Goal: Register for event/course: Register for event/course

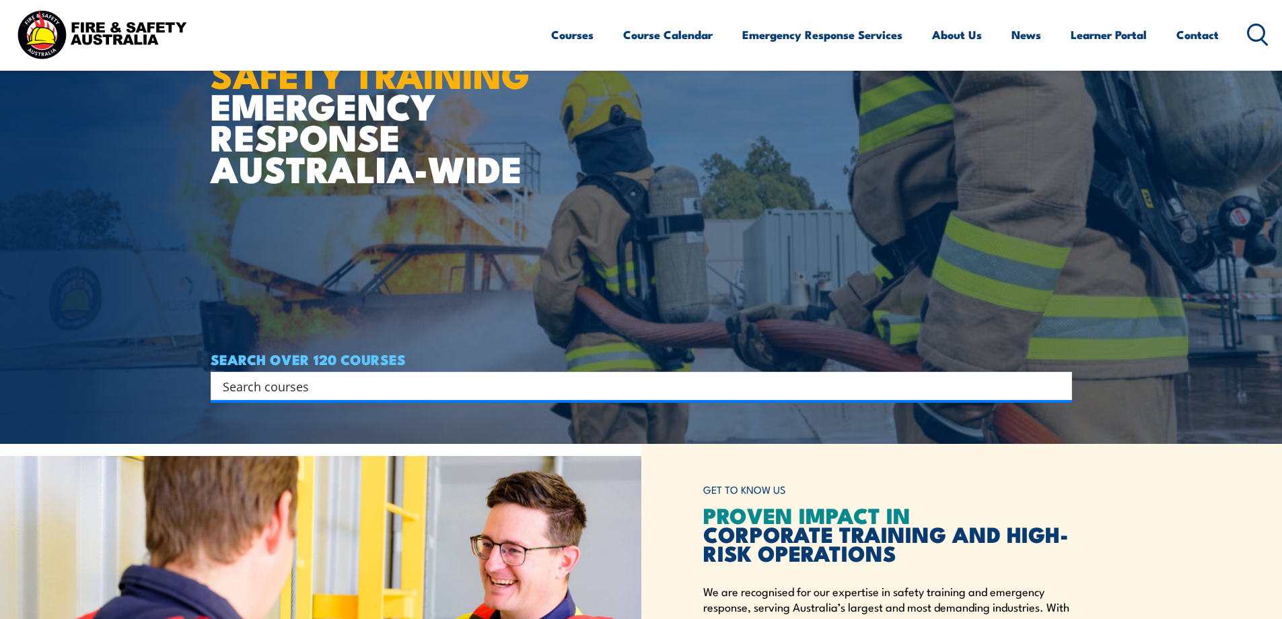
scroll to position [67, 0]
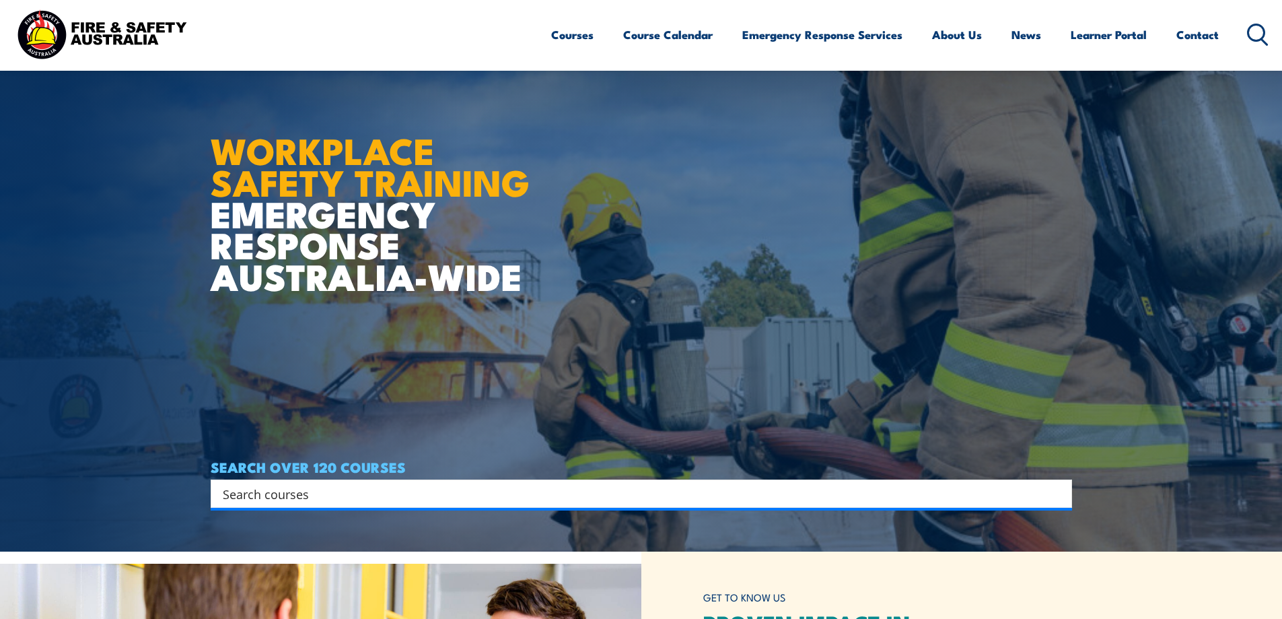
click at [581, 493] on input "Search input" at bounding box center [633, 493] width 820 height 20
type input "health and safety"
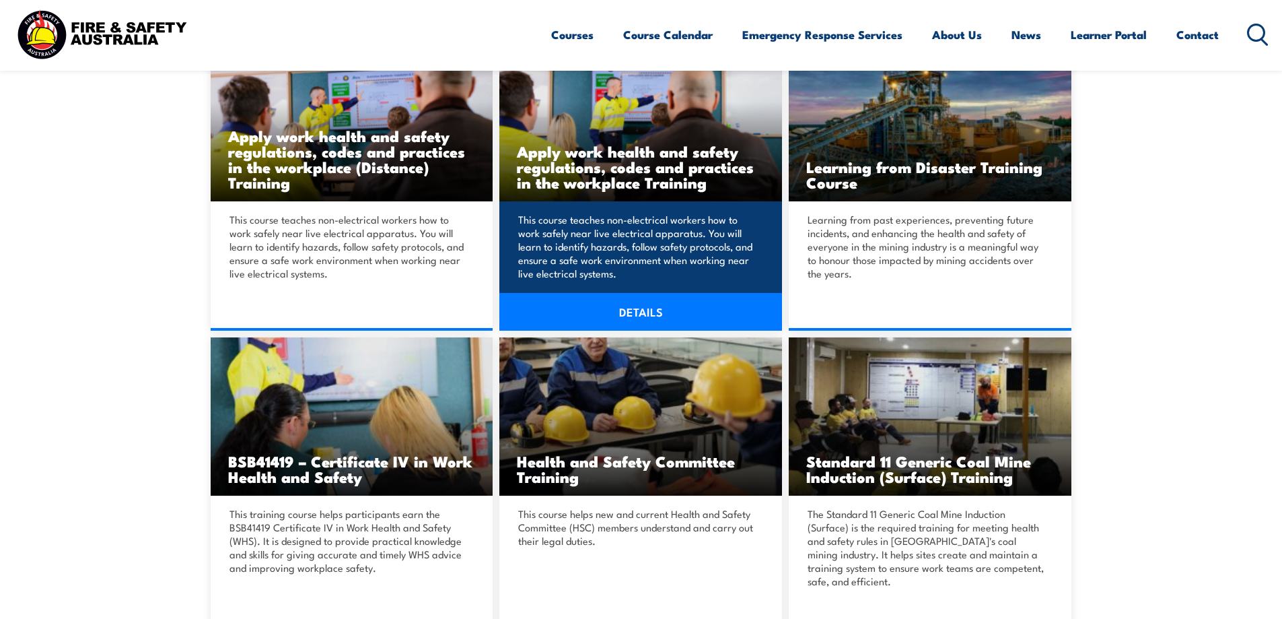
scroll to position [471, 0]
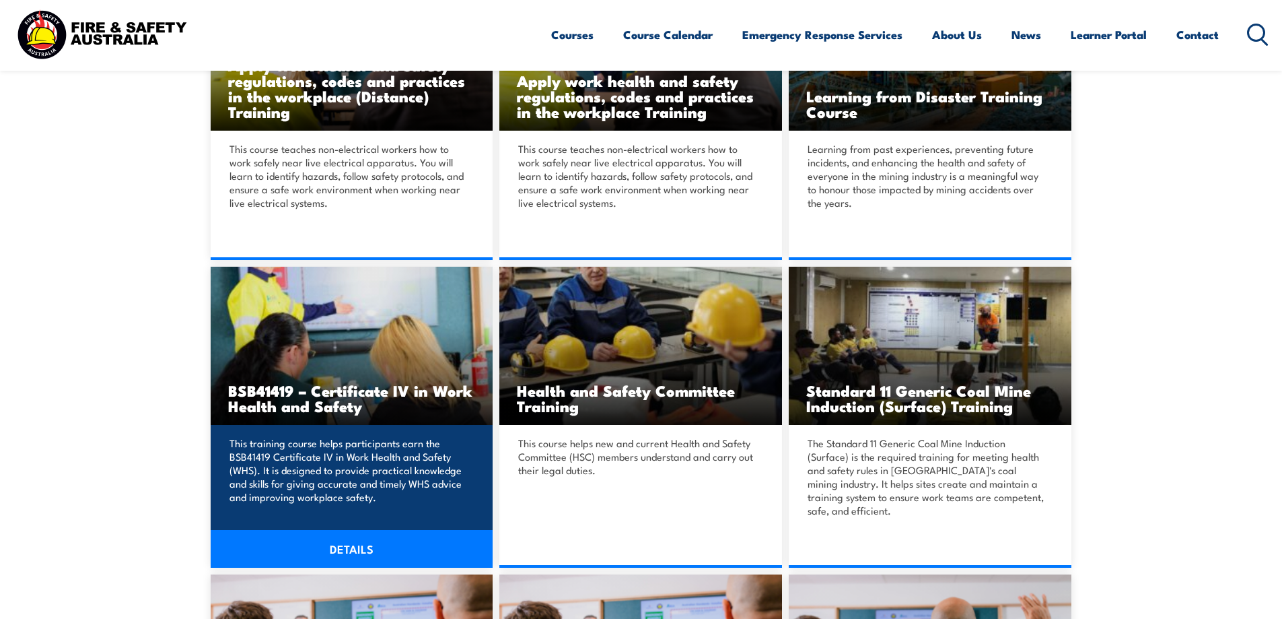
click at [324, 463] on p "This training course helps participants earn the BSB41419 Certificate IV in Wor…" at bounding box center [350, 469] width 241 height 67
click at [350, 530] on link "DETAILS" at bounding box center [352, 549] width 283 height 38
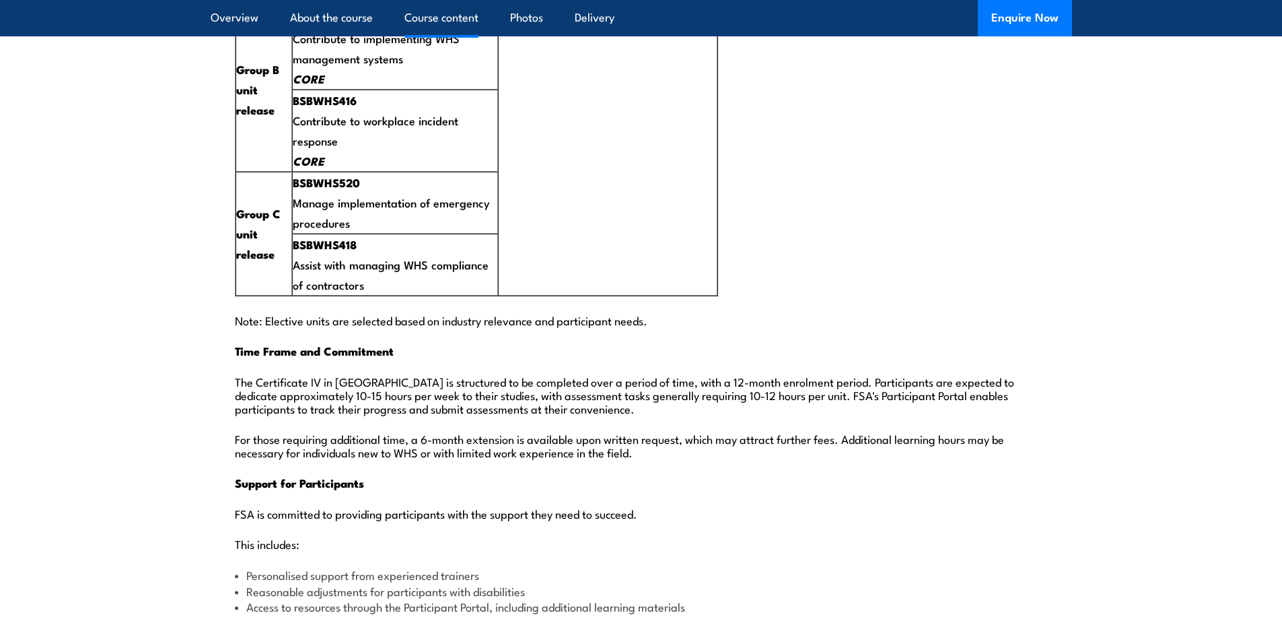
scroll to position [3501, 0]
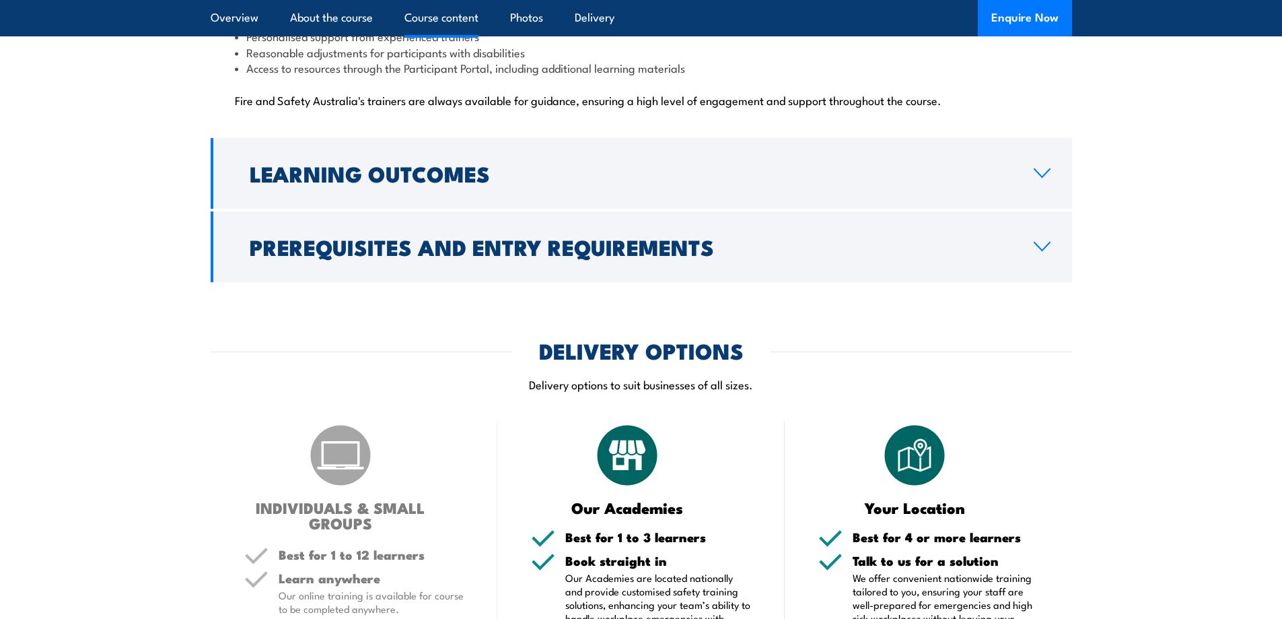
click at [339, 164] on h2 "Learning Outcomes" at bounding box center [631, 173] width 763 height 19
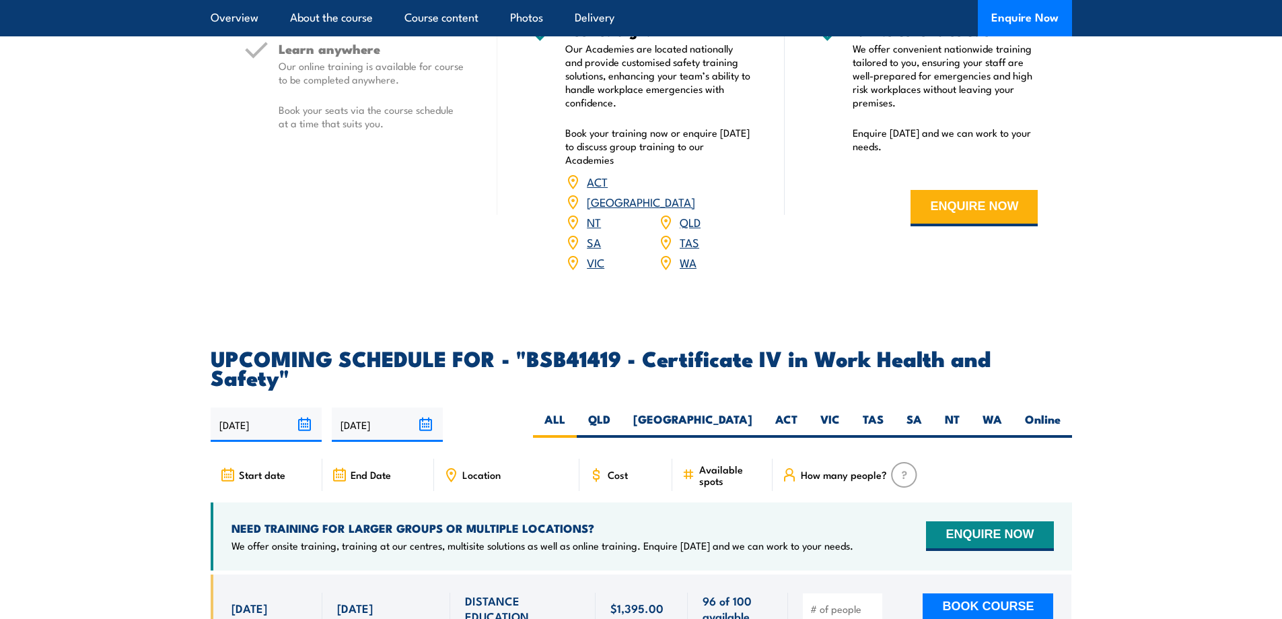
scroll to position [2802, 0]
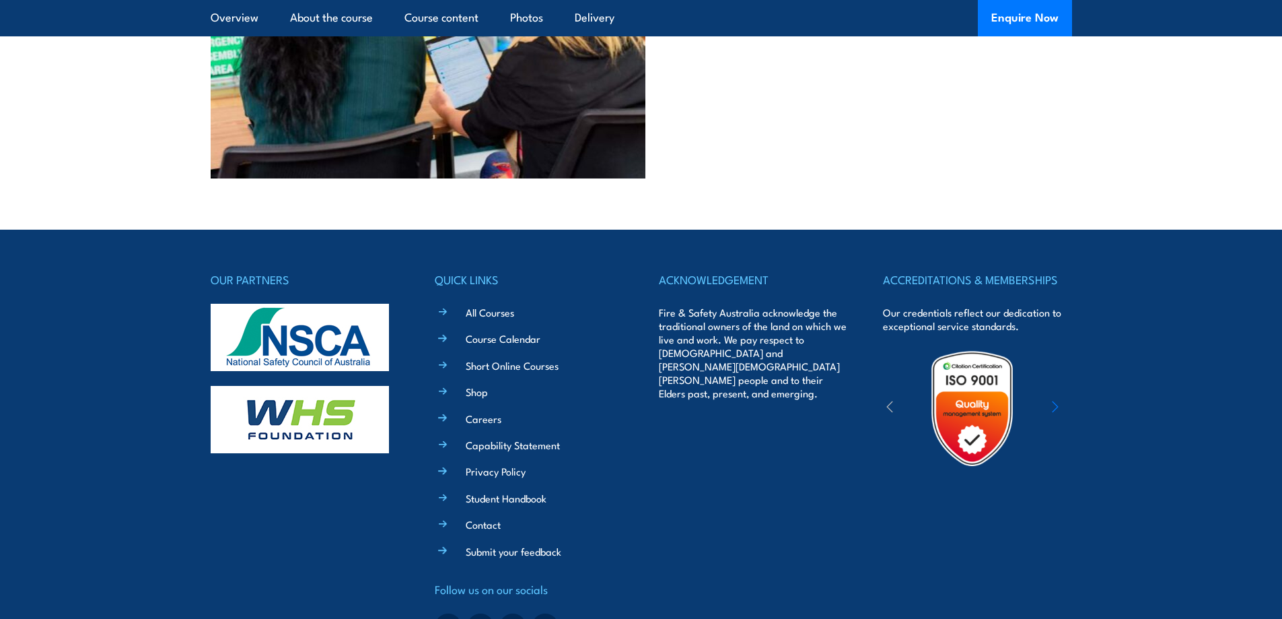
drag, startPoint x: 925, startPoint y: 416, endPoint x: 936, endPoint y: 349, distance: 67.6
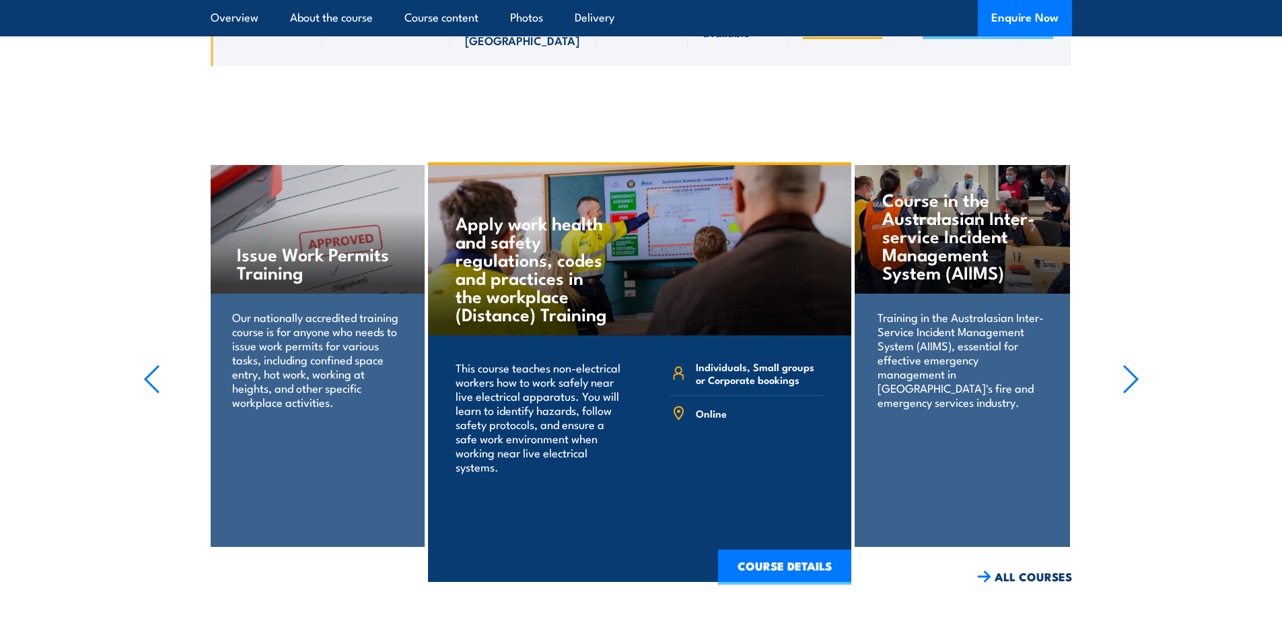
scroll to position [3465, 0]
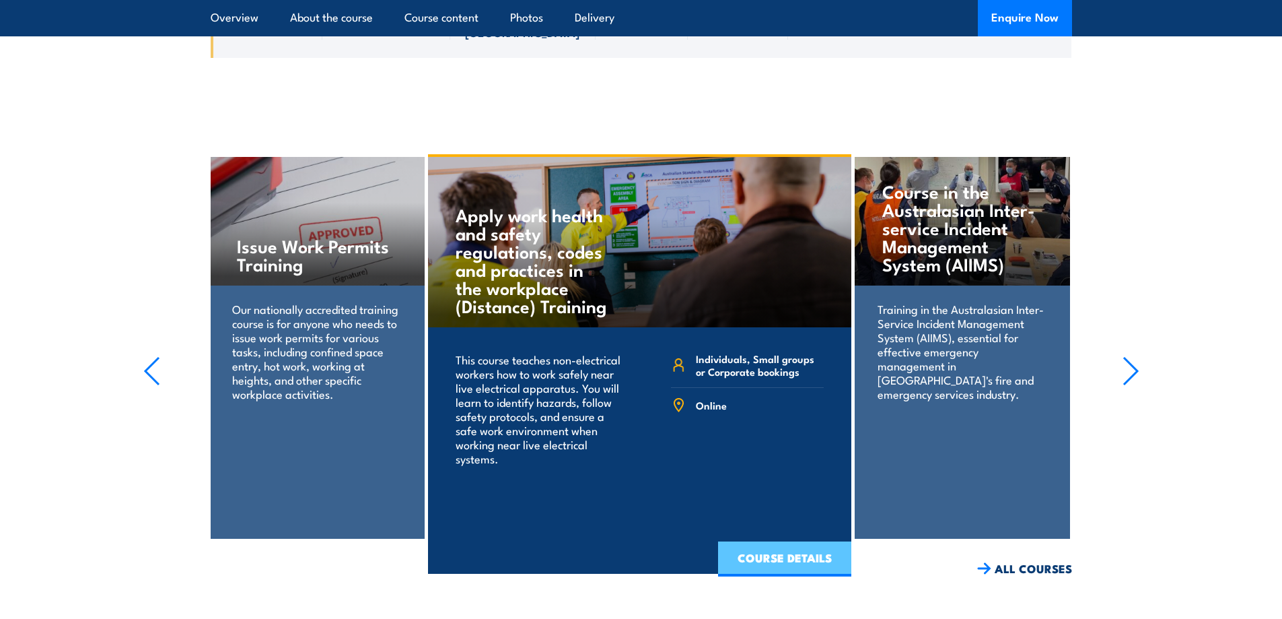
click at [796, 541] on link "COURSE DETAILS" at bounding box center [784, 558] width 133 height 35
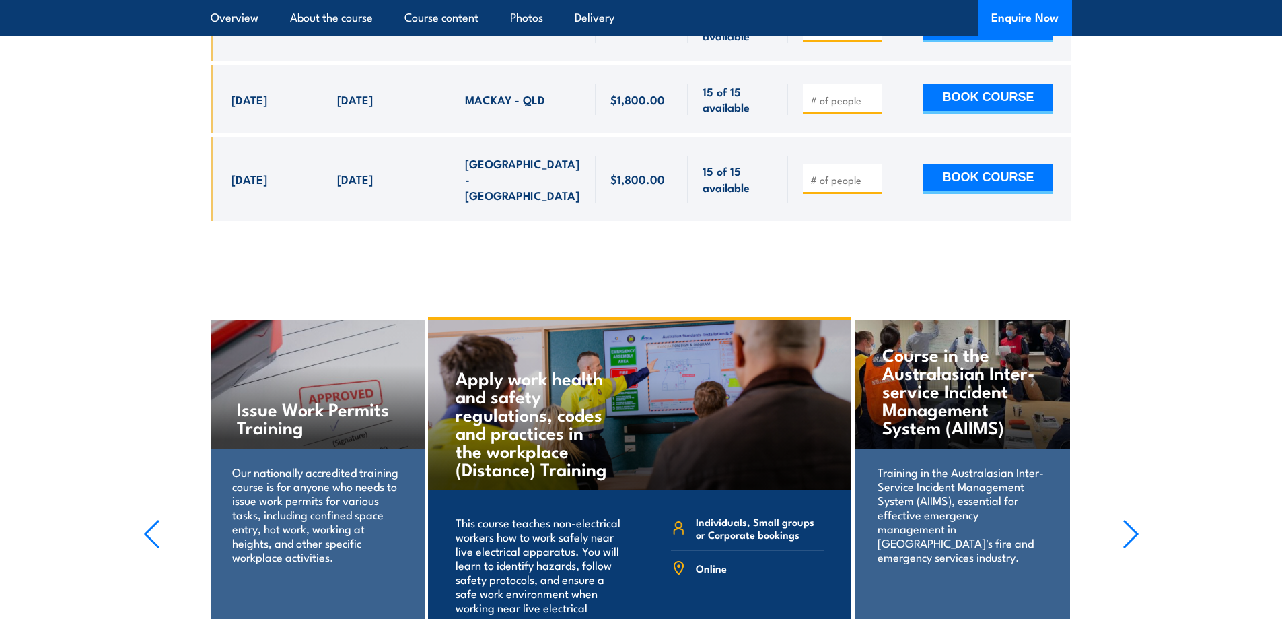
scroll to position [3196, 0]
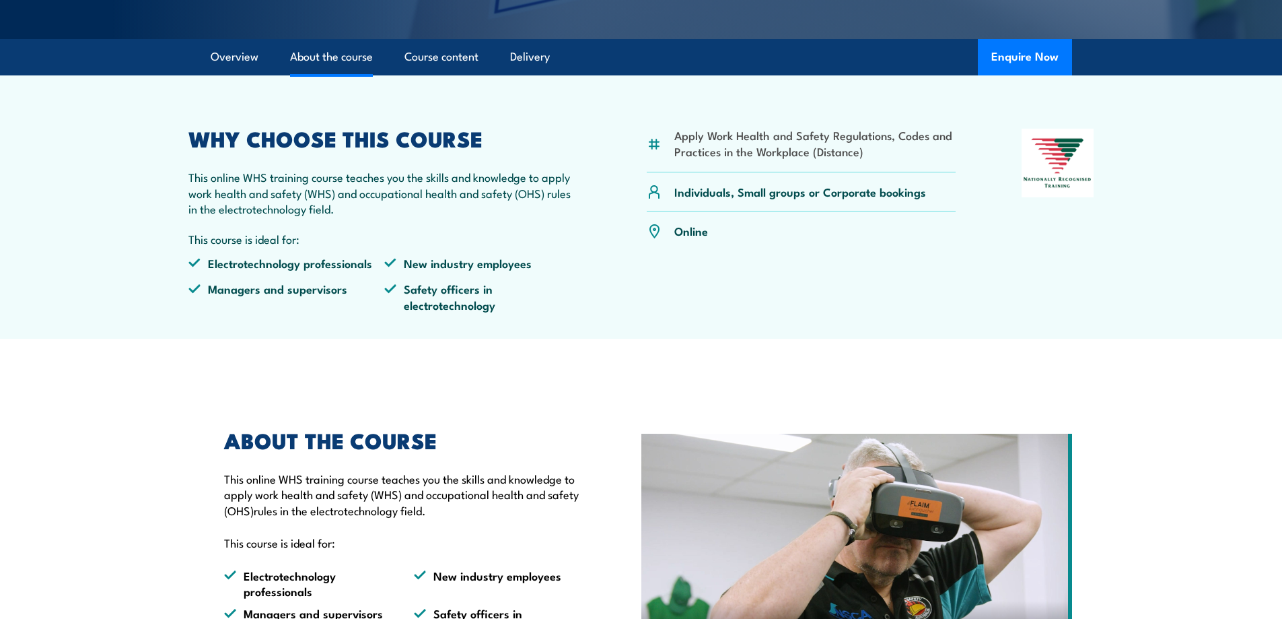
scroll to position [740, 0]
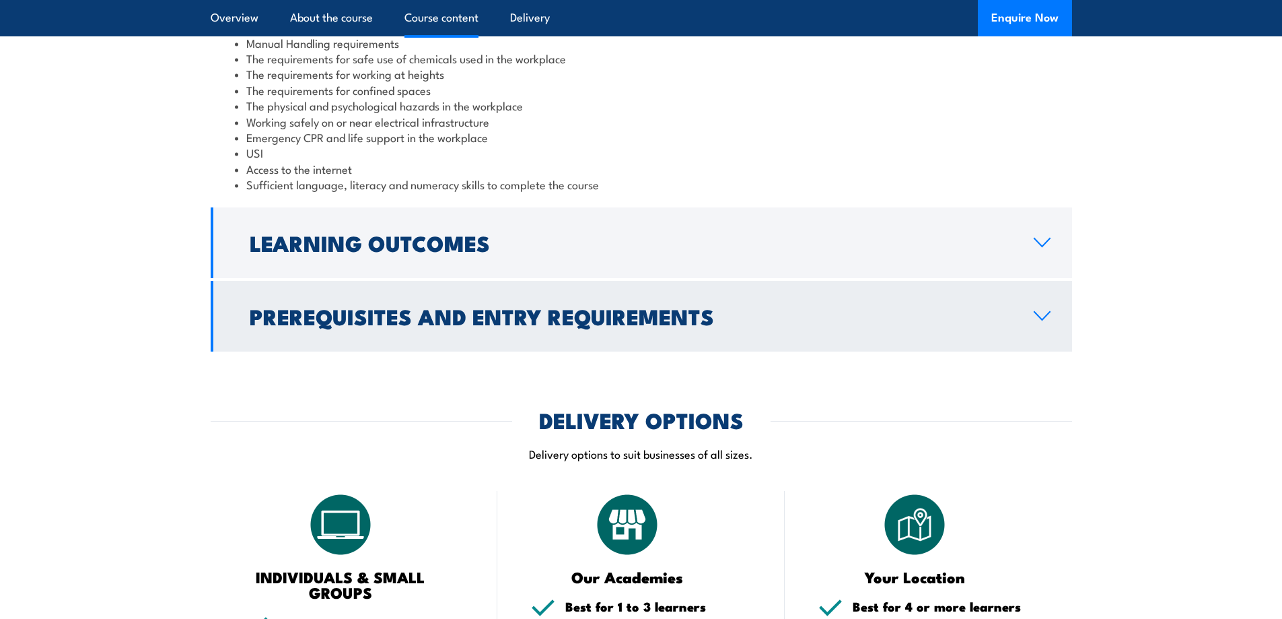
click at [351, 306] on h2 "Prerequisites and Entry Requirements" at bounding box center [631, 315] width 763 height 19
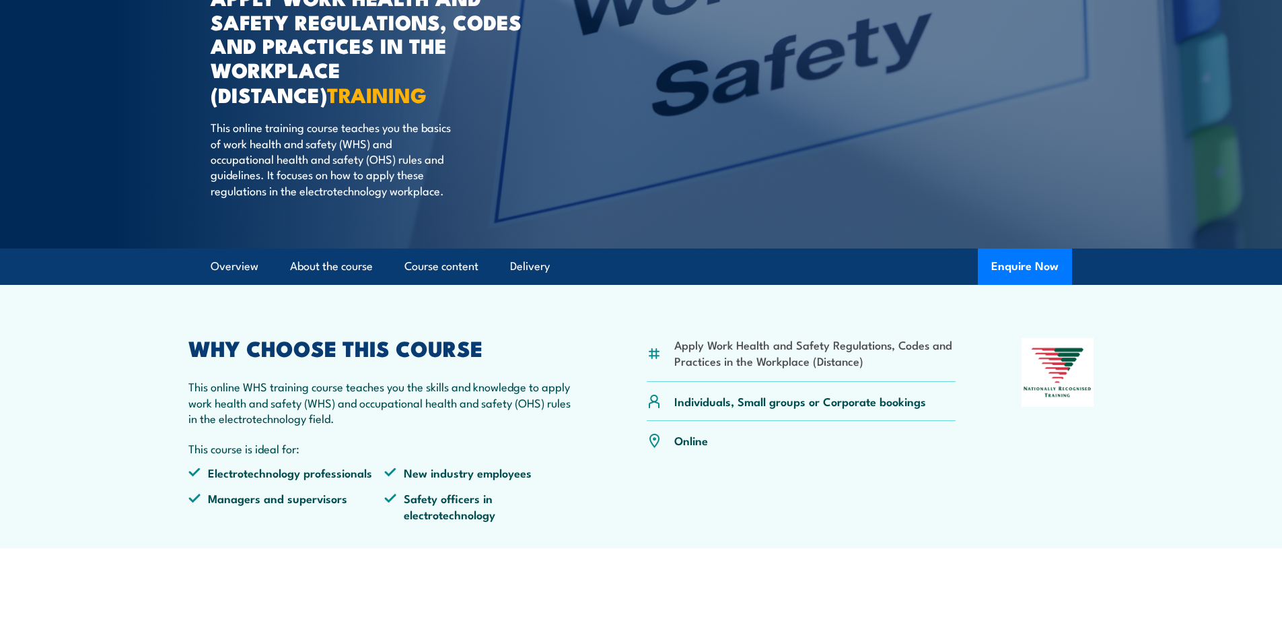
scroll to position [337, 0]
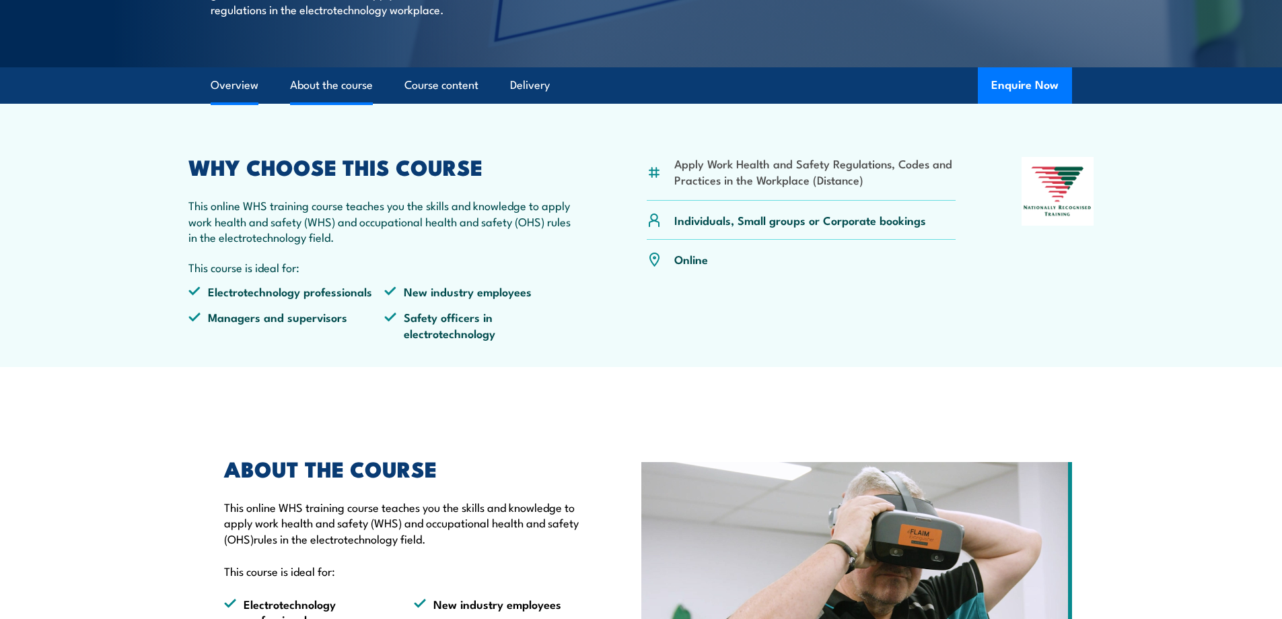
click at [339, 83] on link "About the course" at bounding box center [331, 85] width 83 height 36
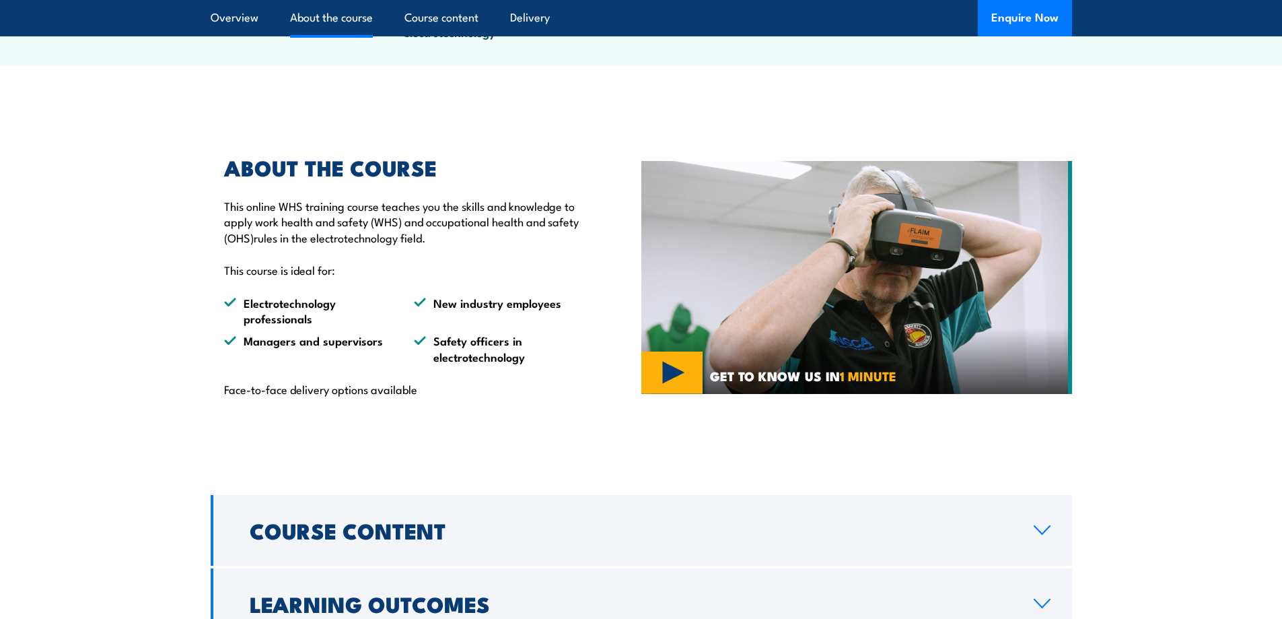
scroll to position [677, 0]
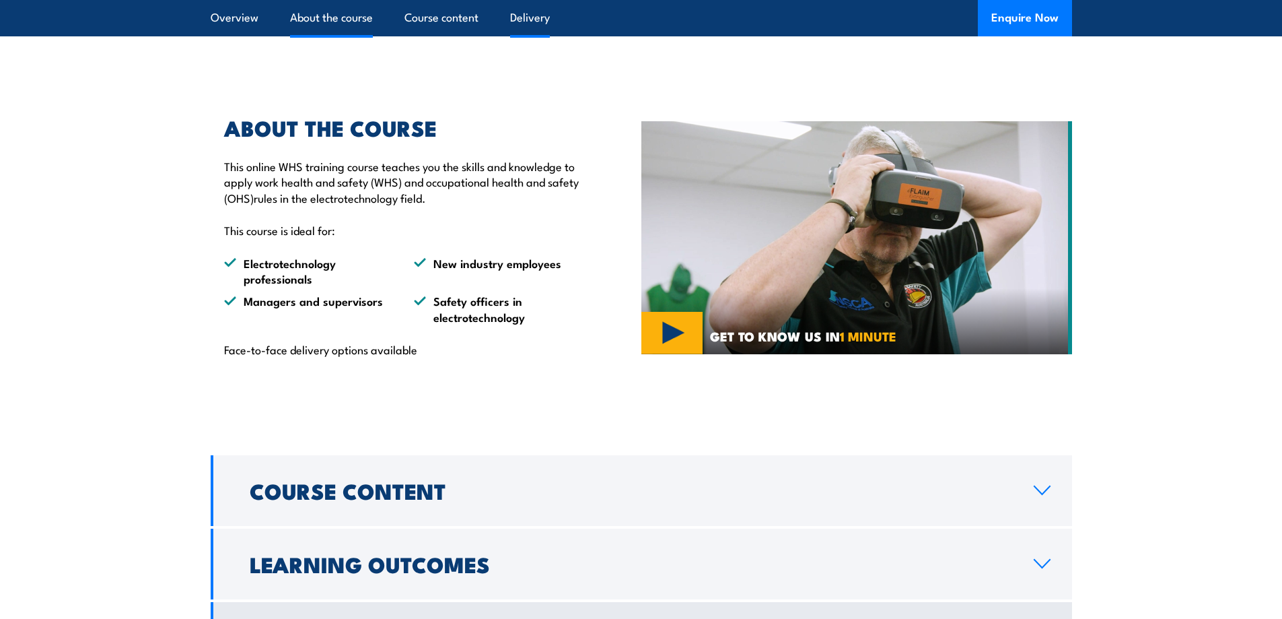
click at [517, 22] on link "Delivery" at bounding box center [530, 18] width 40 height 36
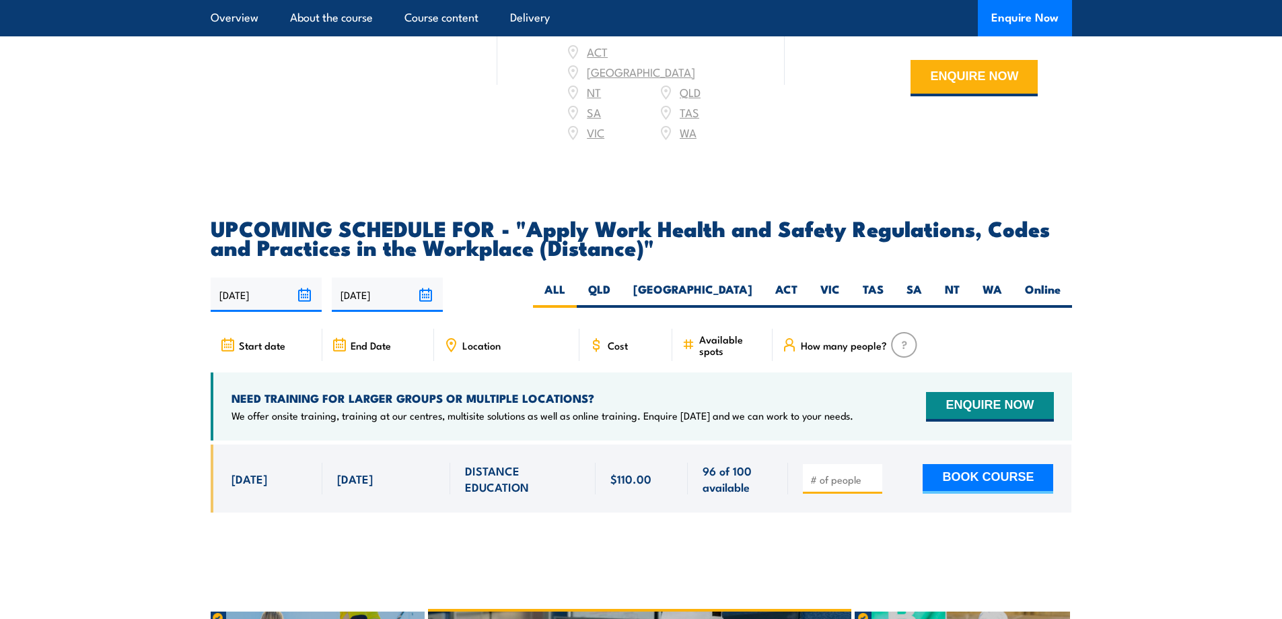
scroll to position [1974, 0]
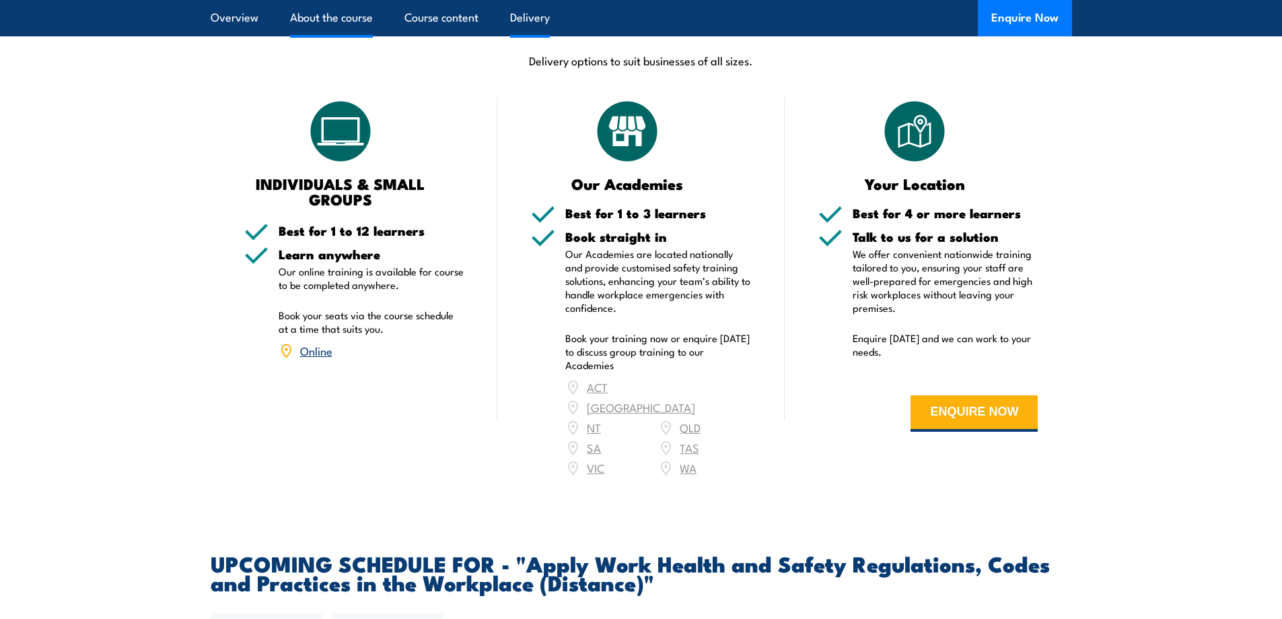
drag, startPoint x: 317, startPoint y: 376, endPoint x: 312, endPoint y: 11, distance: 364.9
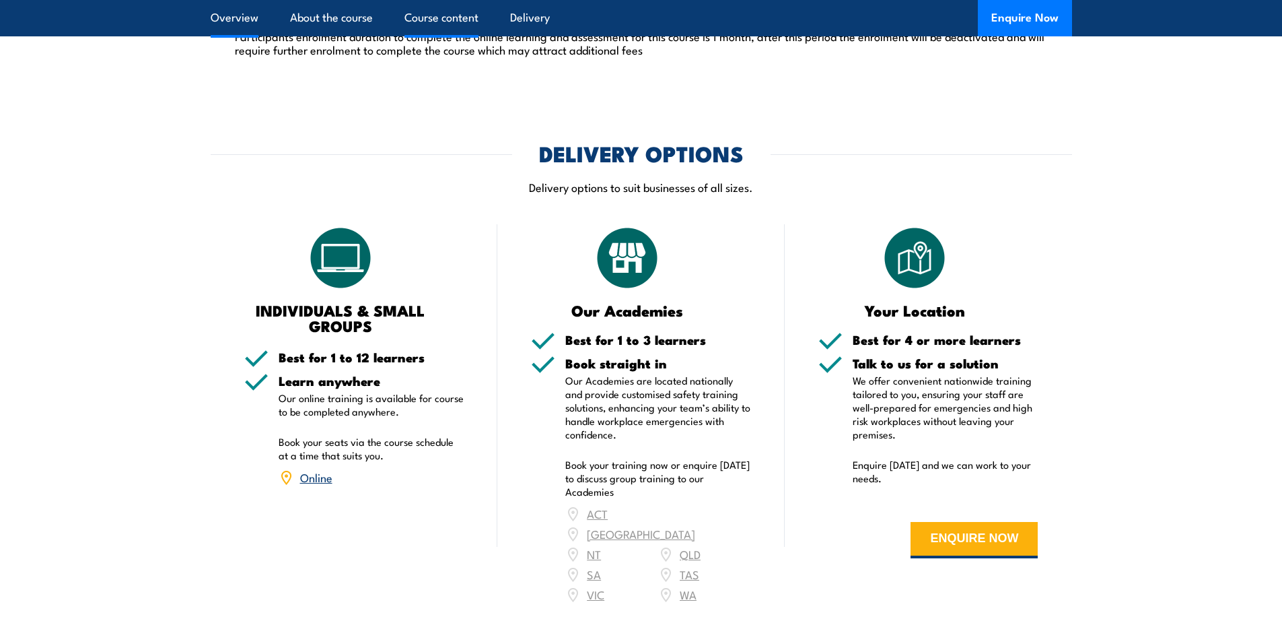
scroll to position [1368, 0]
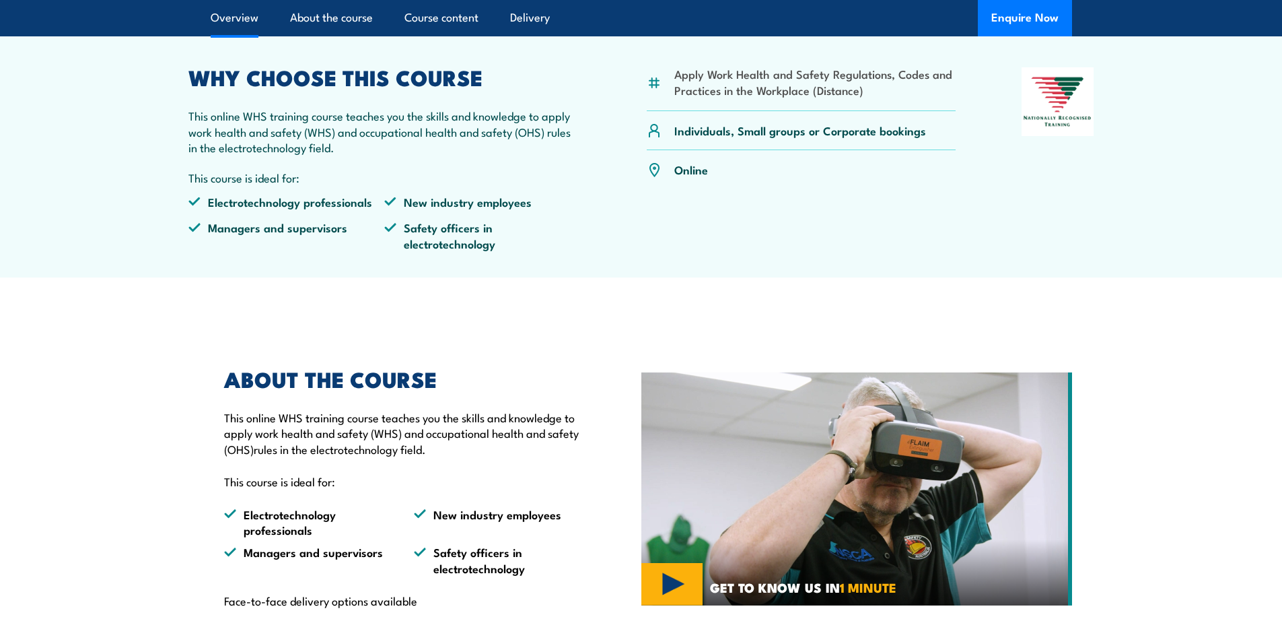
scroll to position [399, 0]
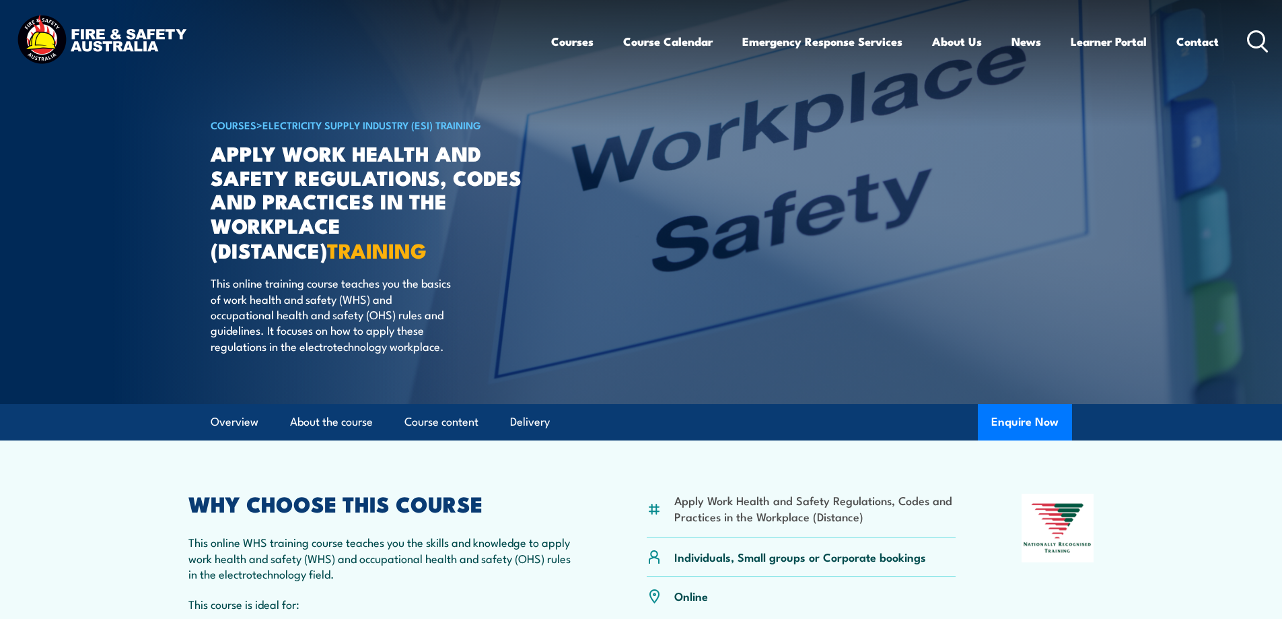
click at [238, 124] on link "COURSES" at bounding box center [234, 124] width 46 height 15
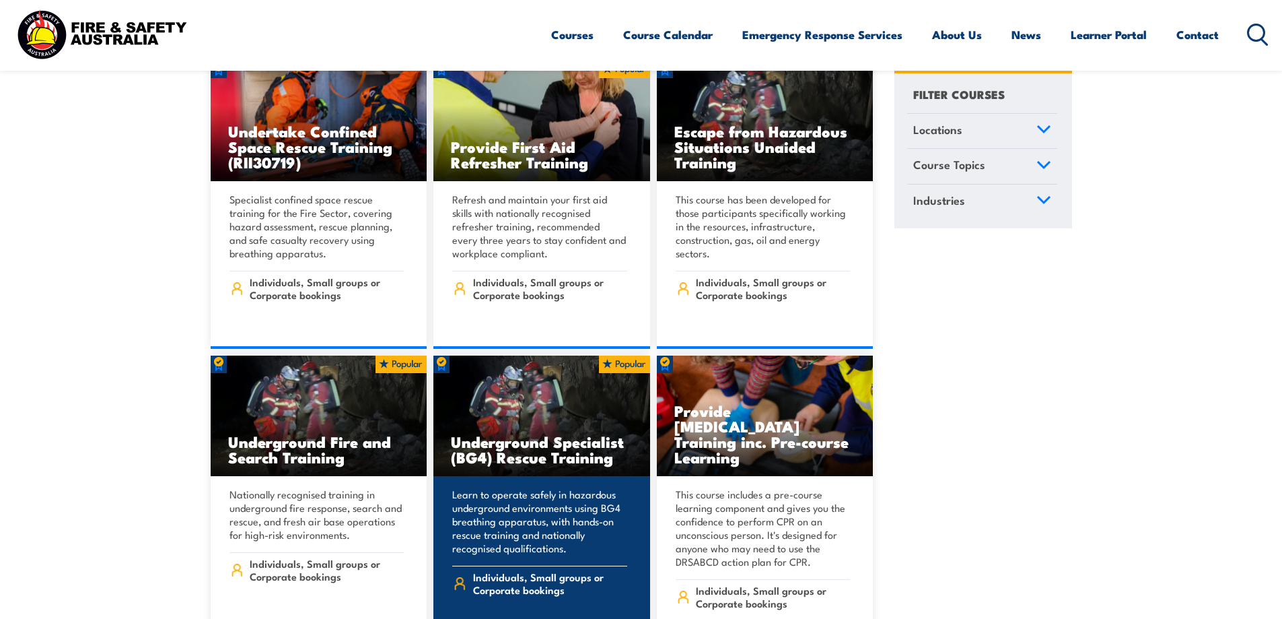
scroll to position [606, 0]
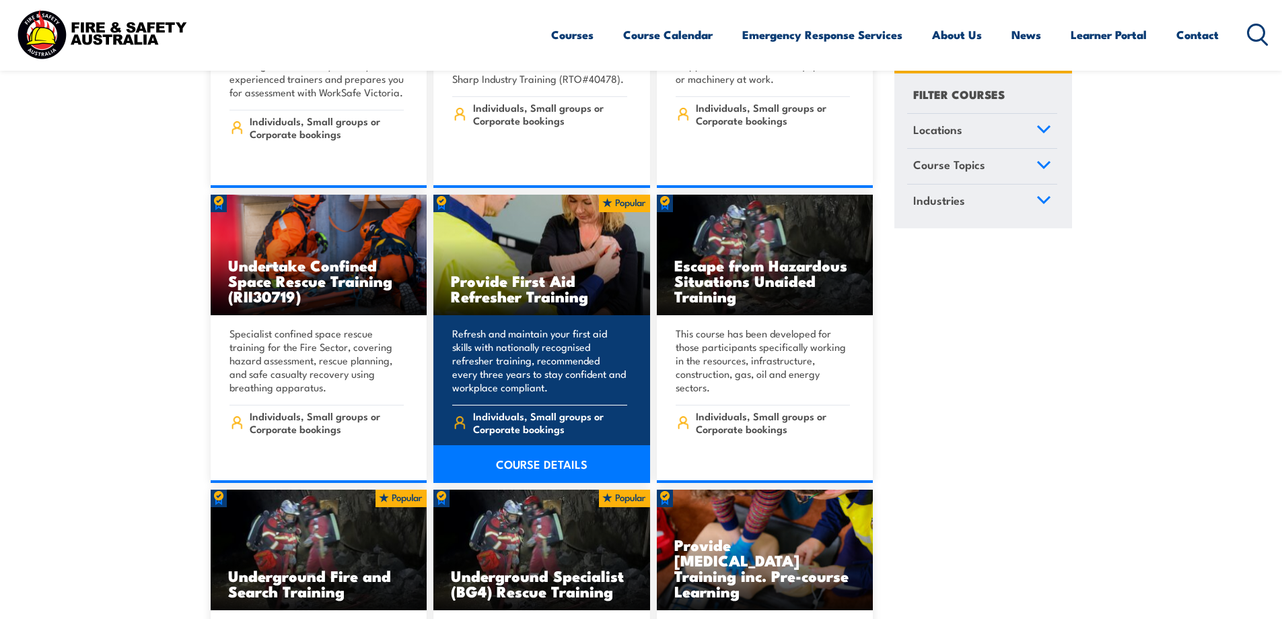
click at [552, 450] on link "COURSE DETAILS" at bounding box center [542, 464] width 217 height 38
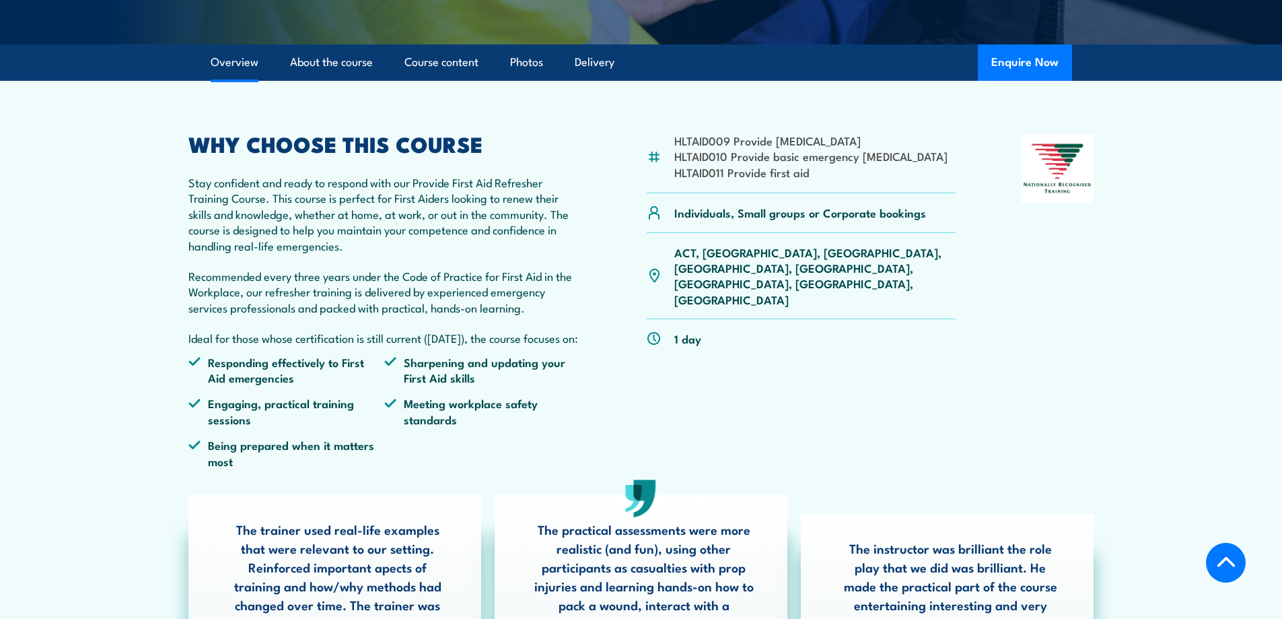
scroll to position [269, 0]
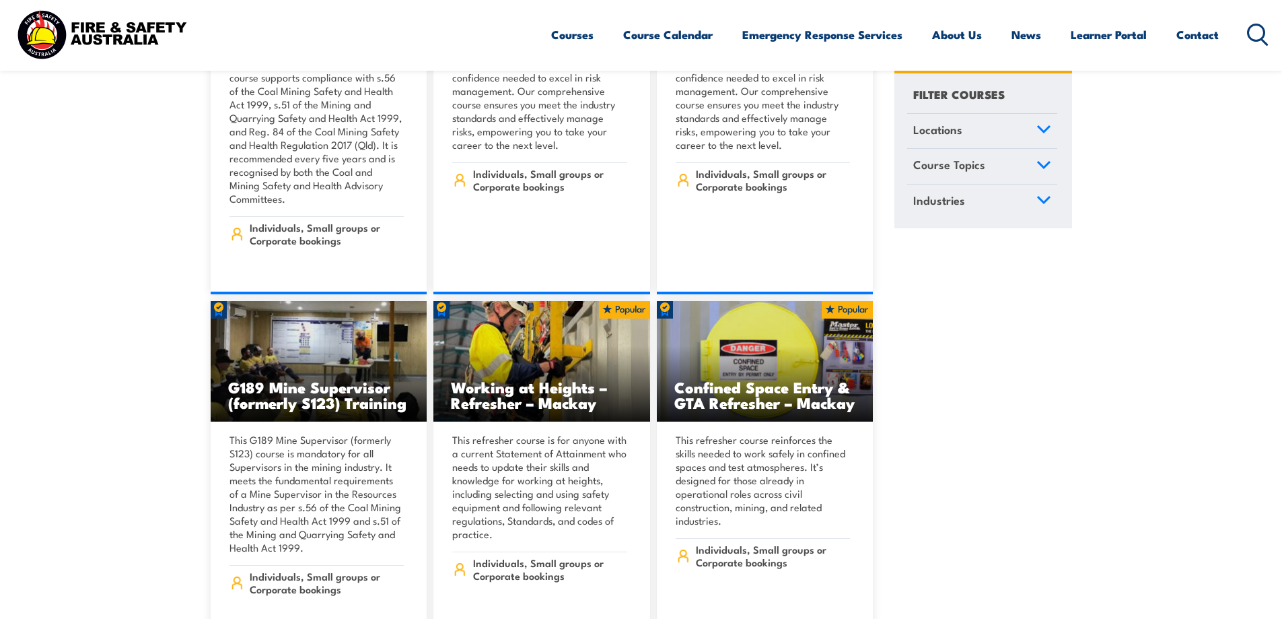
scroll to position [1616, 0]
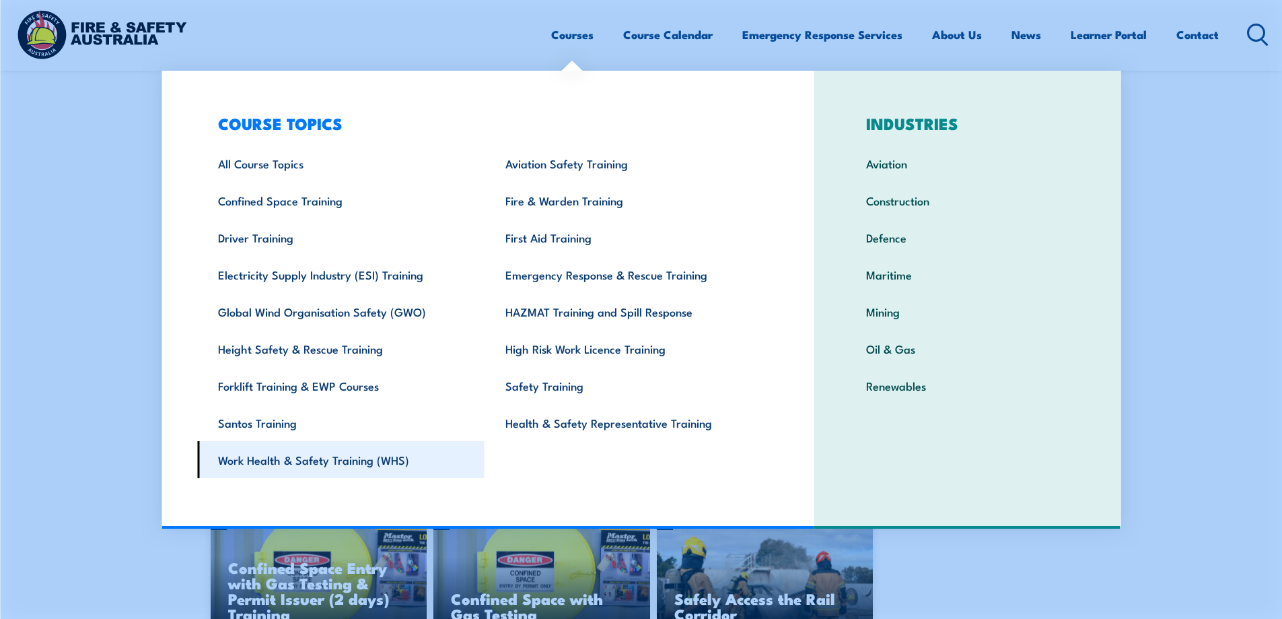
click at [400, 462] on link "Work Health & Safety Training (WHS)" at bounding box center [340, 459] width 287 height 37
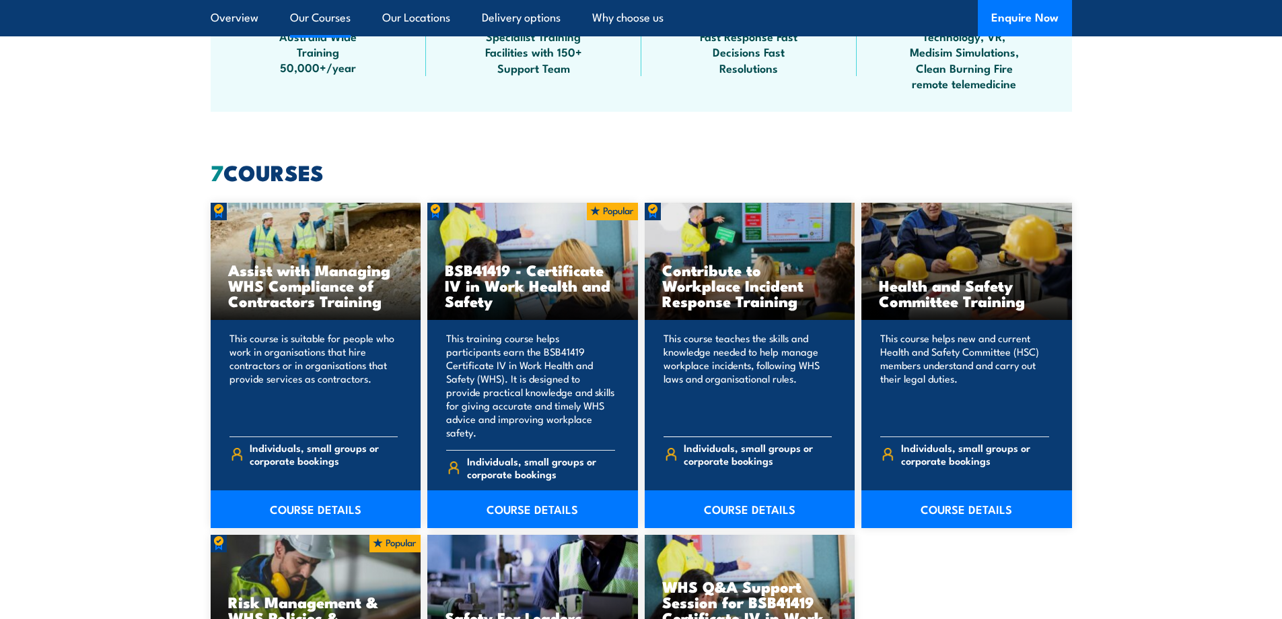
scroll to position [1144, 0]
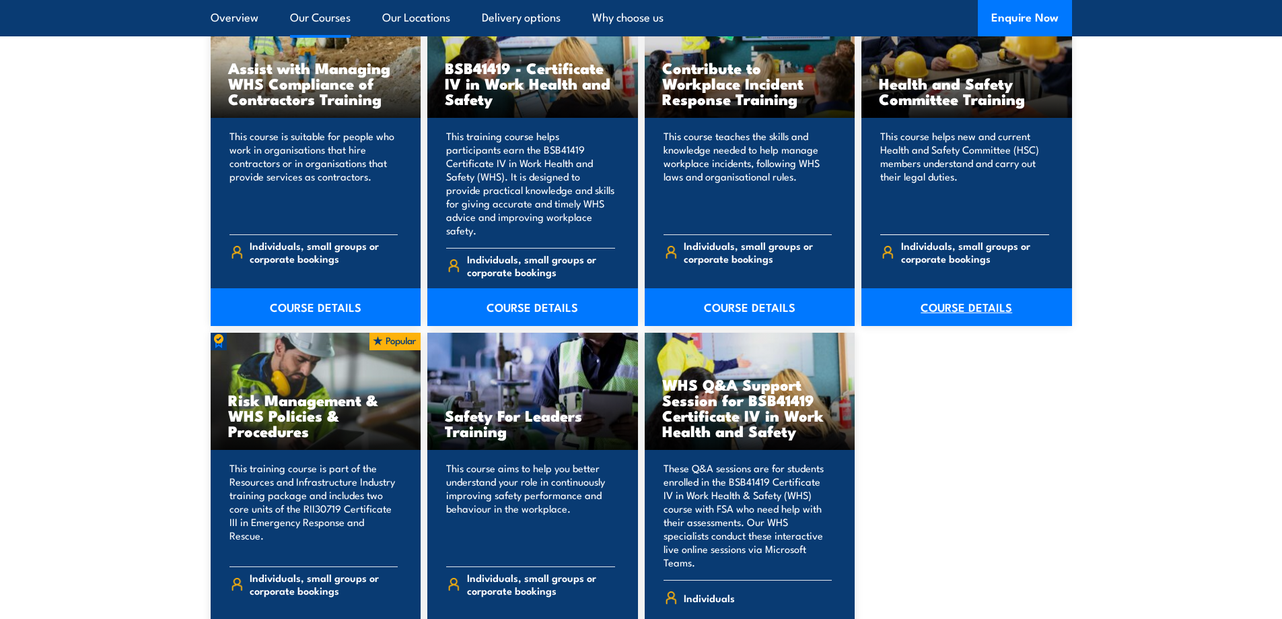
click at [930, 288] on link "COURSE DETAILS" at bounding box center [967, 307] width 211 height 38
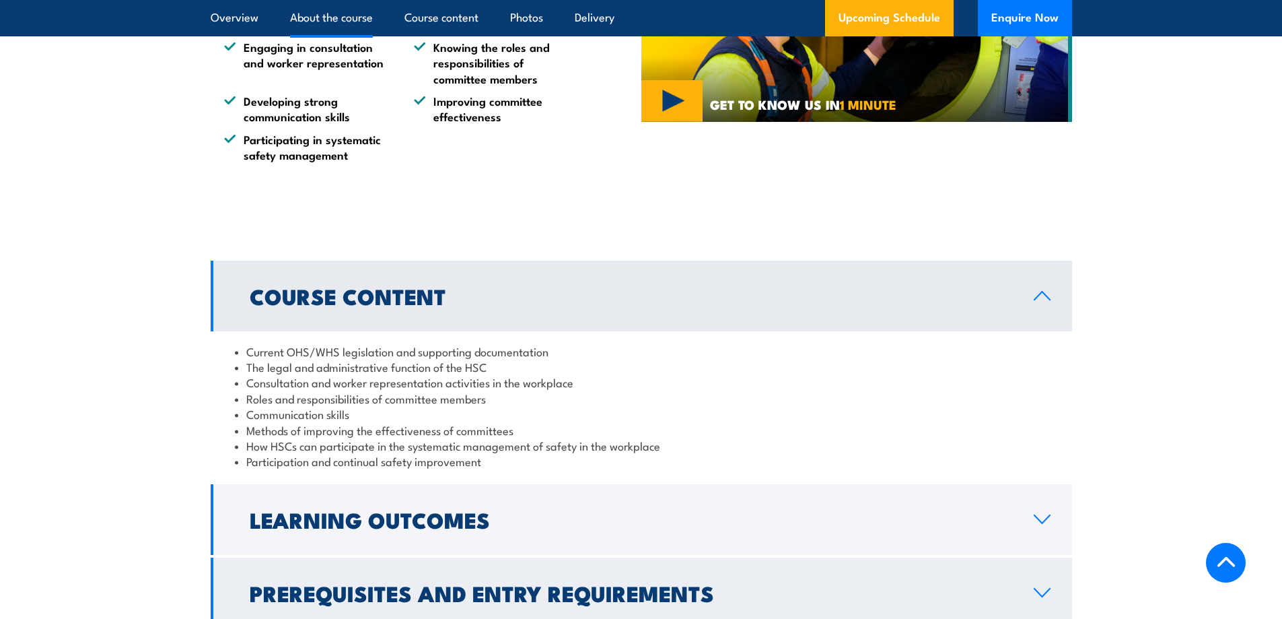
scroll to position [1201, 0]
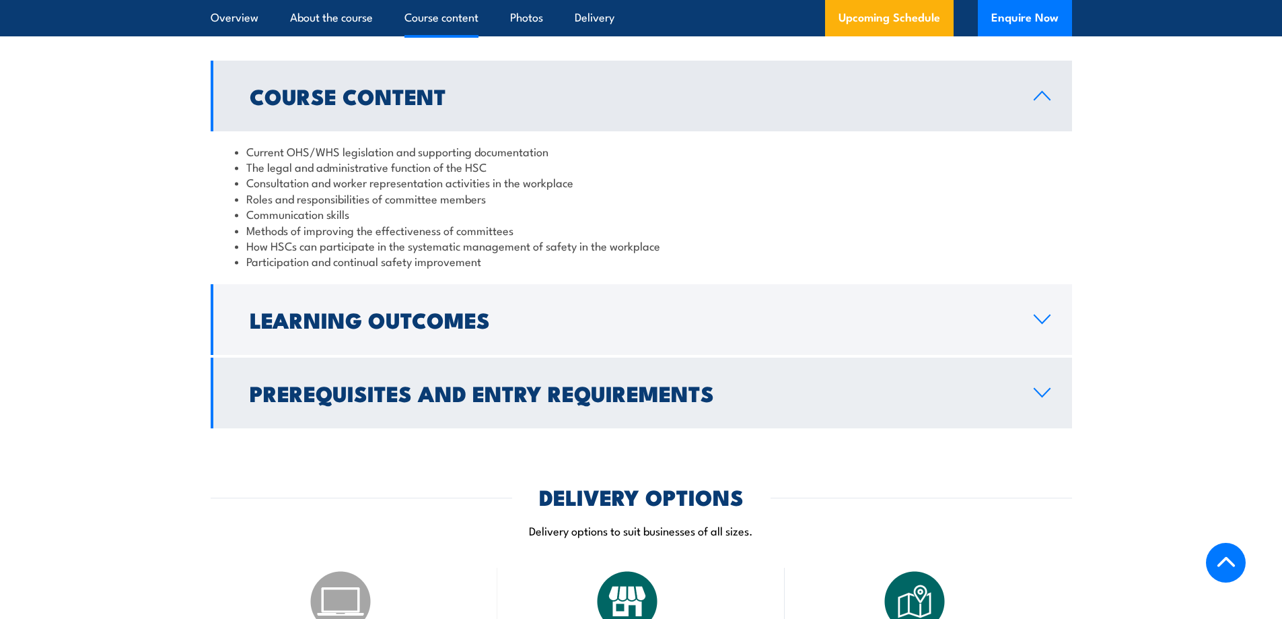
click at [569, 393] on h2 "Prerequisites and Entry Requirements" at bounding box center [631, 392] width 763 height 19
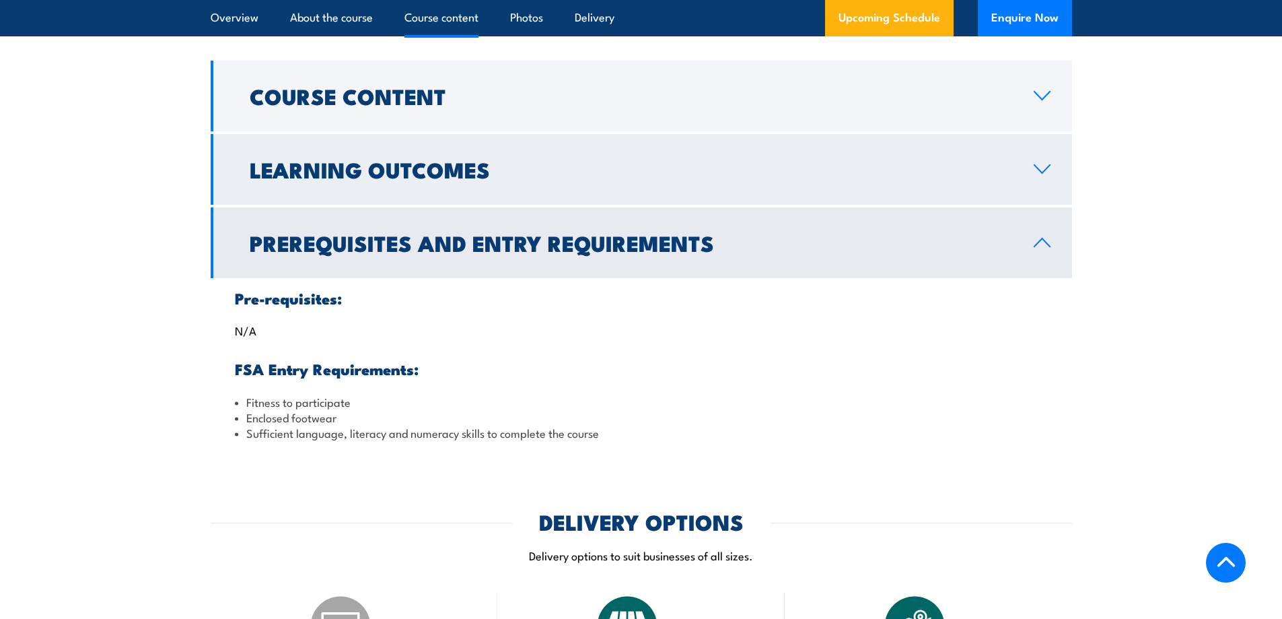
click at [559, 166] on h2 "Learning Outcomes" at bounding box center [631, 169] width 763 height 19
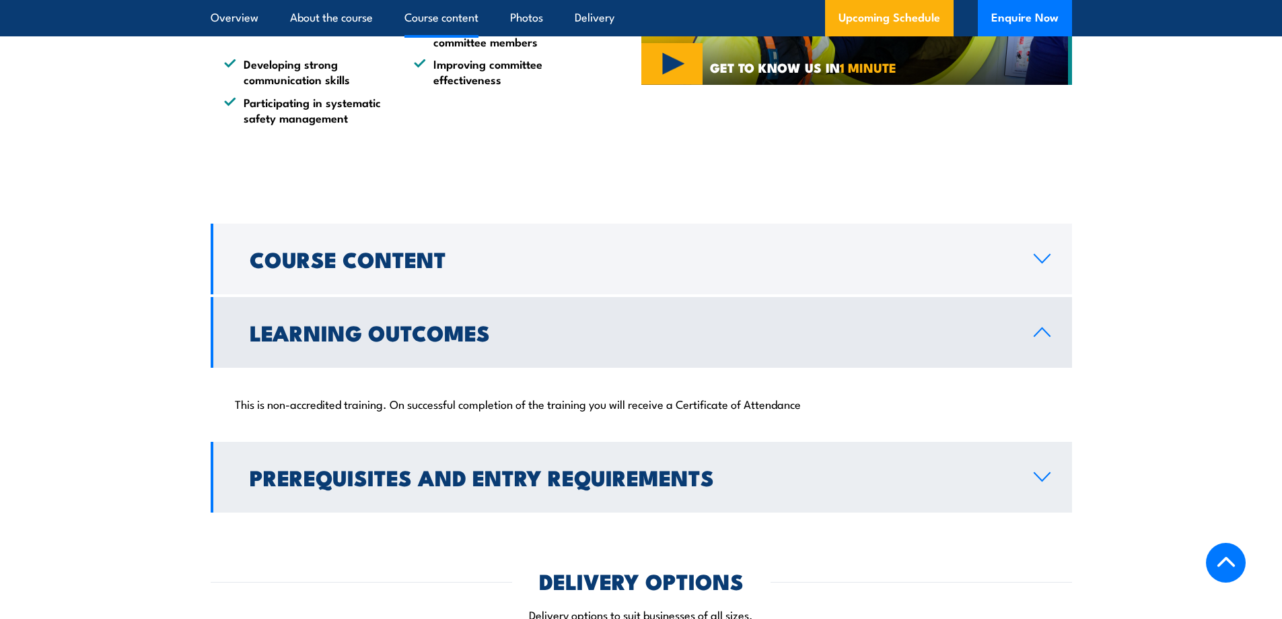
scroll to position [932, 0]
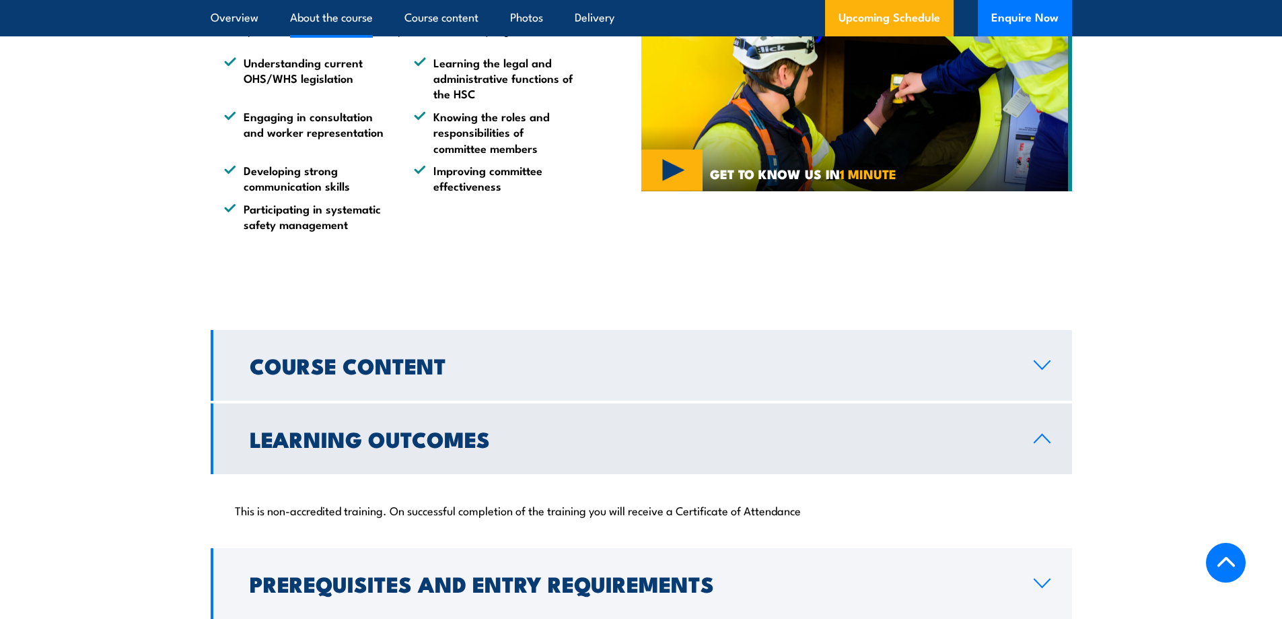
click at [673, 382] on link "Course Content" at bounding box center [642, 365] width 862 height 71
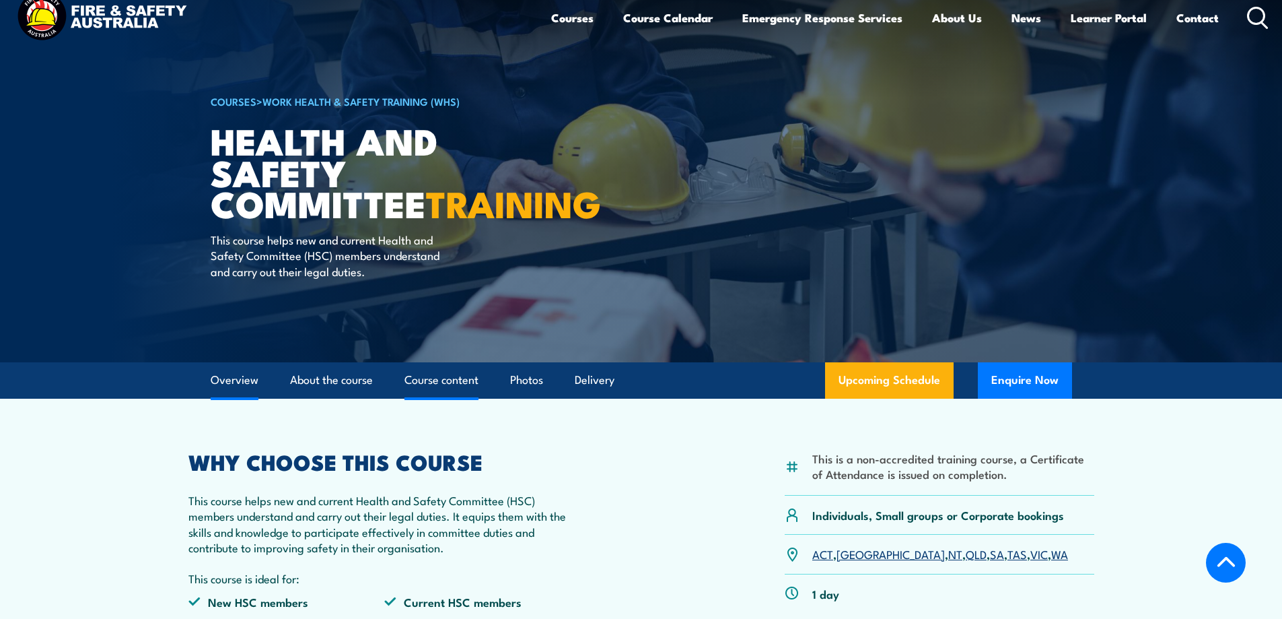
scroll to position [0, 0]
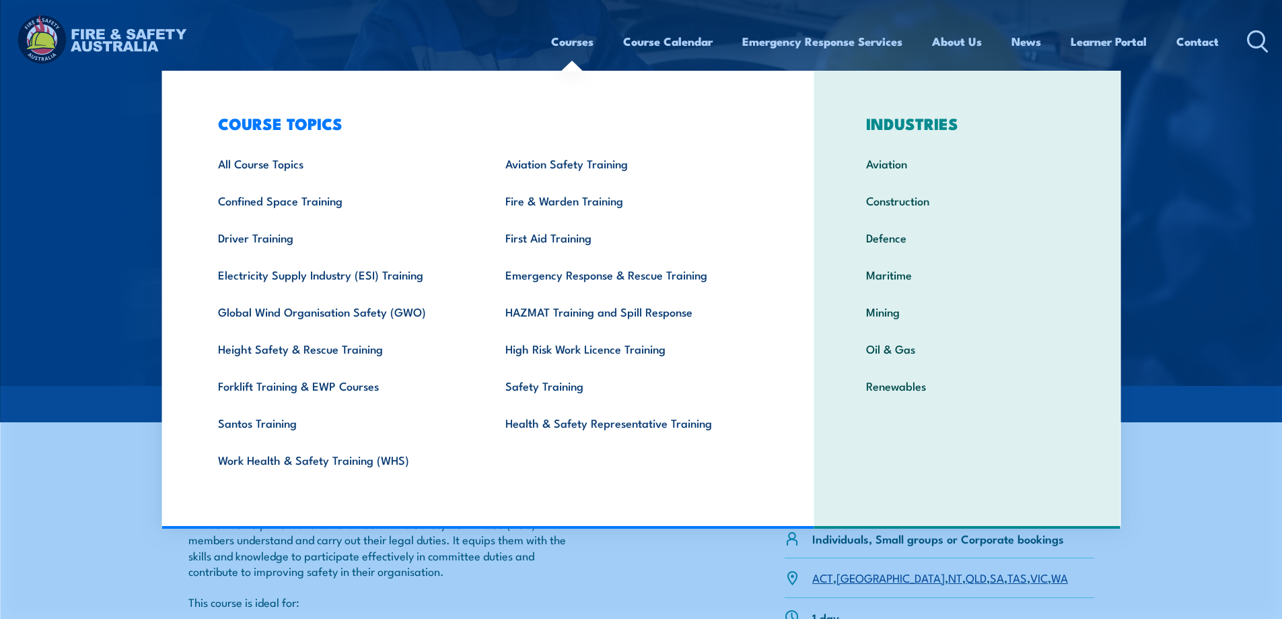
click at [567, 39] on link "Courses" at bounding box center [572, 42] width 42 height 36
click at [570, 250] on link "First Aid Training" at bounding box center [628, 237] width 287 height 37
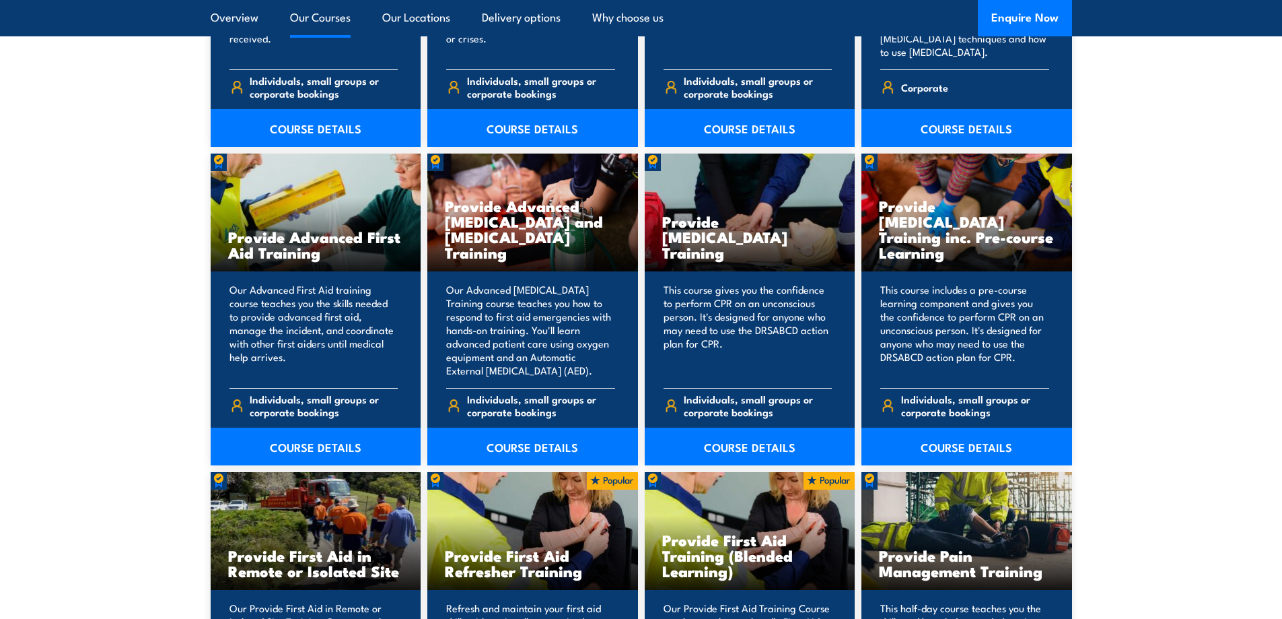
scroll to position [1548, 0]
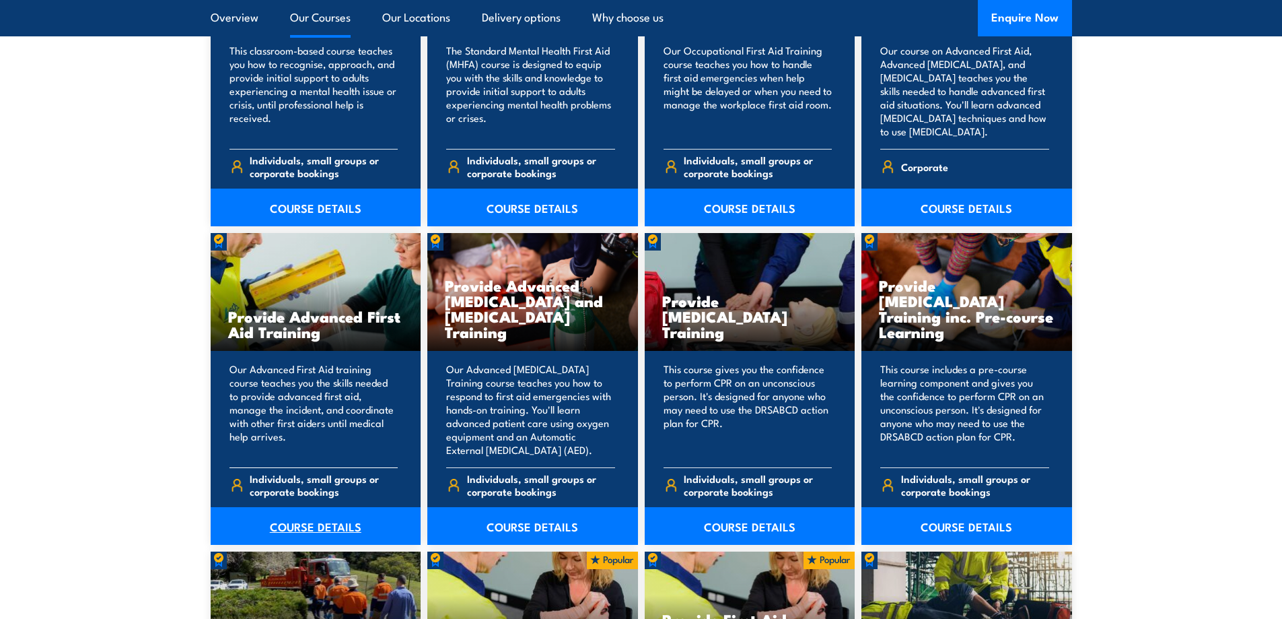
click at [333, 537] on link "COURSE DETAILS" at bounding box center [316, 526] width 211 height 38
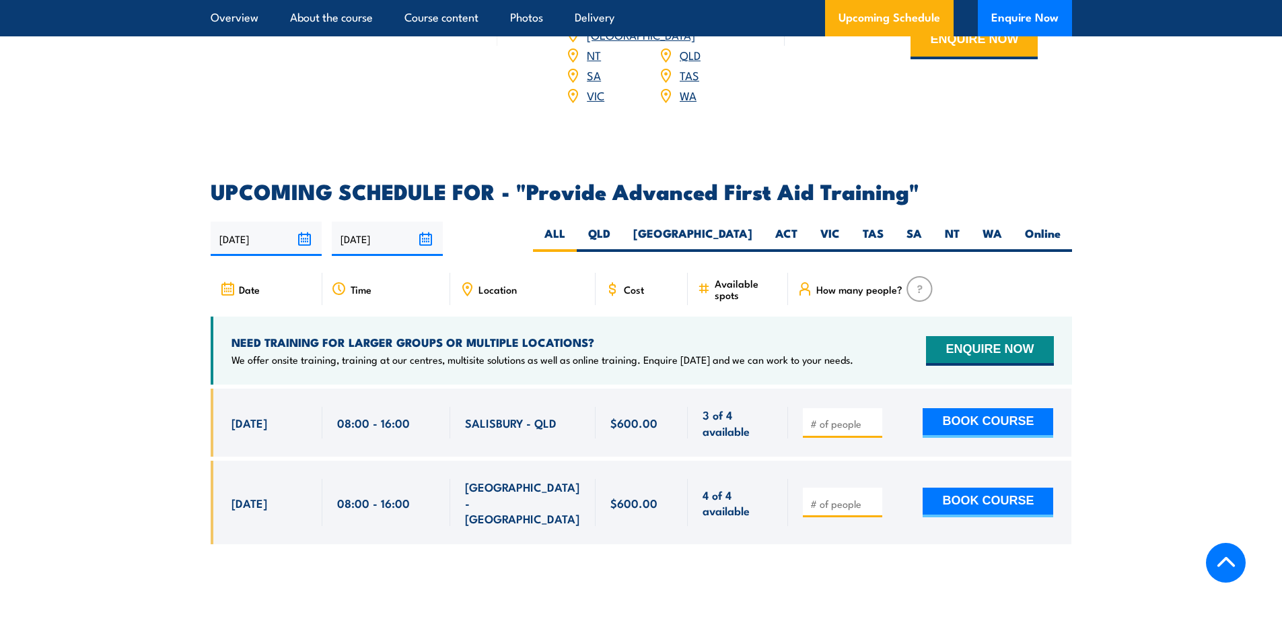
scroll to position [1885, 0]
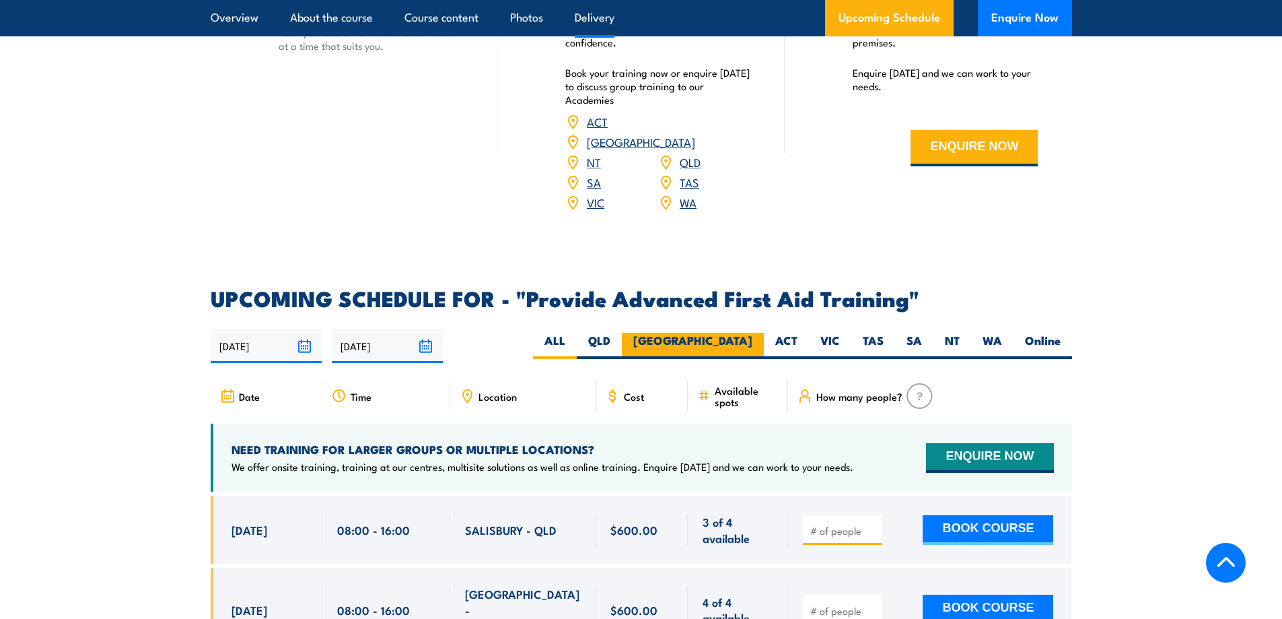
click at [736, 333] on label "[GEOGRAPHIC_DATA]" at bounding box center [693, 346] width 142 height 26
click at [753, 333] on input "[GEOGRAPHIC_DATA]" at bounding box center [757, 337] width 9 height 9
radio input "true"
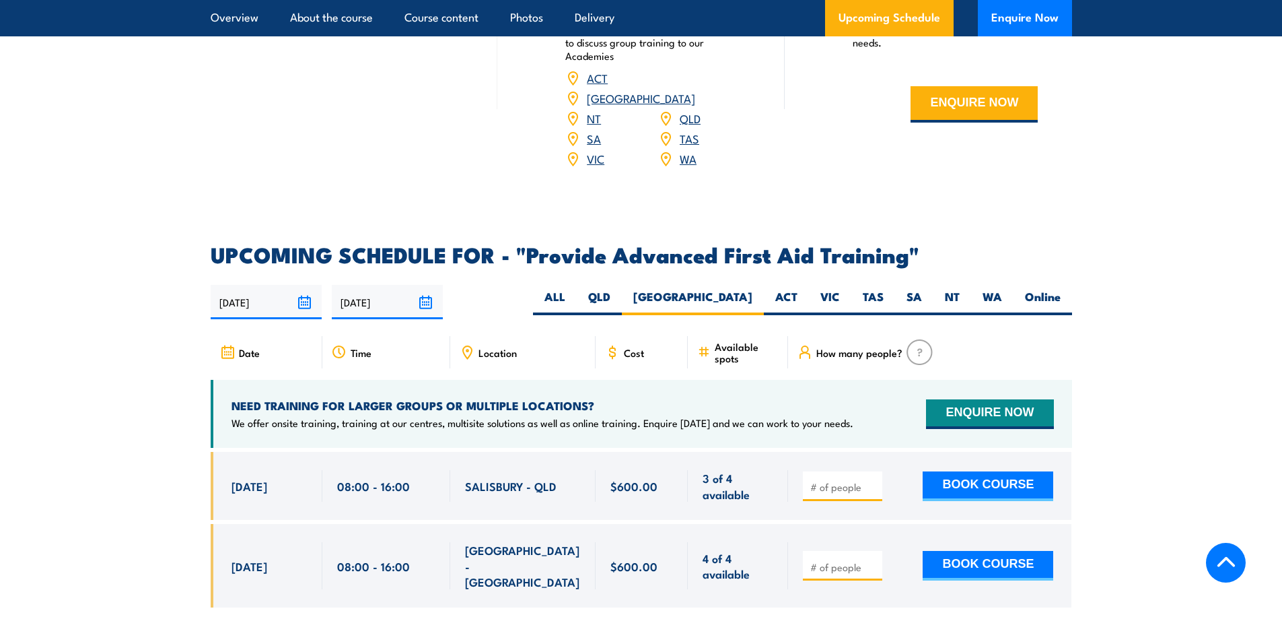
scroll to position [1952, 0]
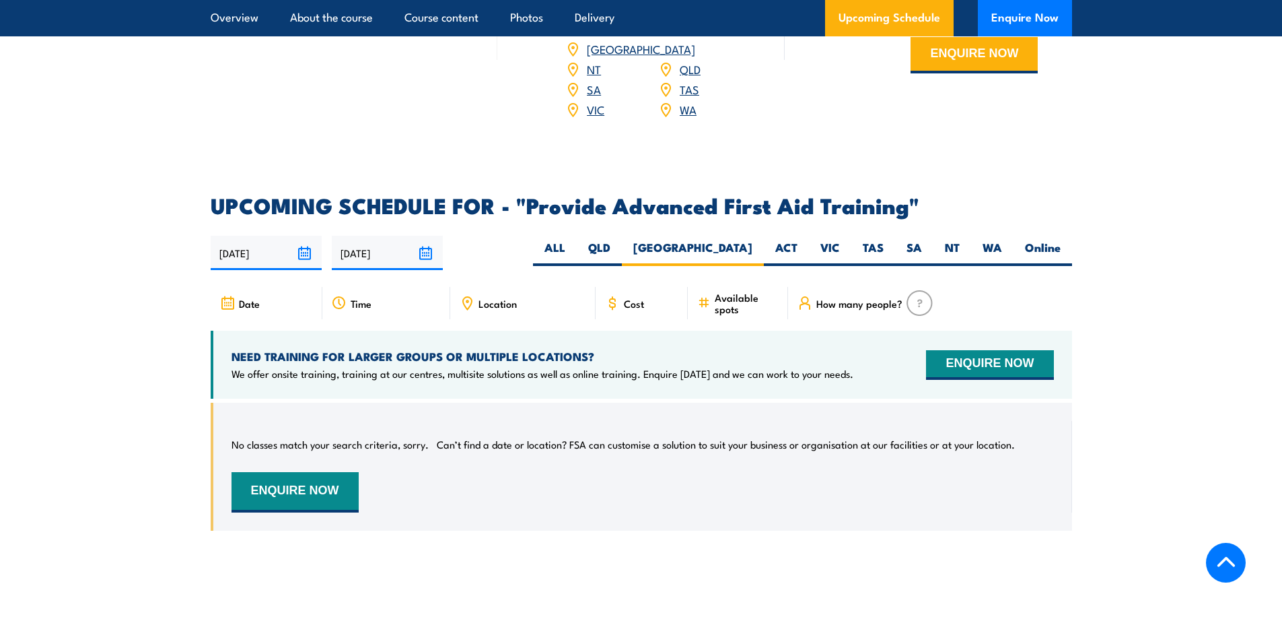
scroll to position [1868, 0]
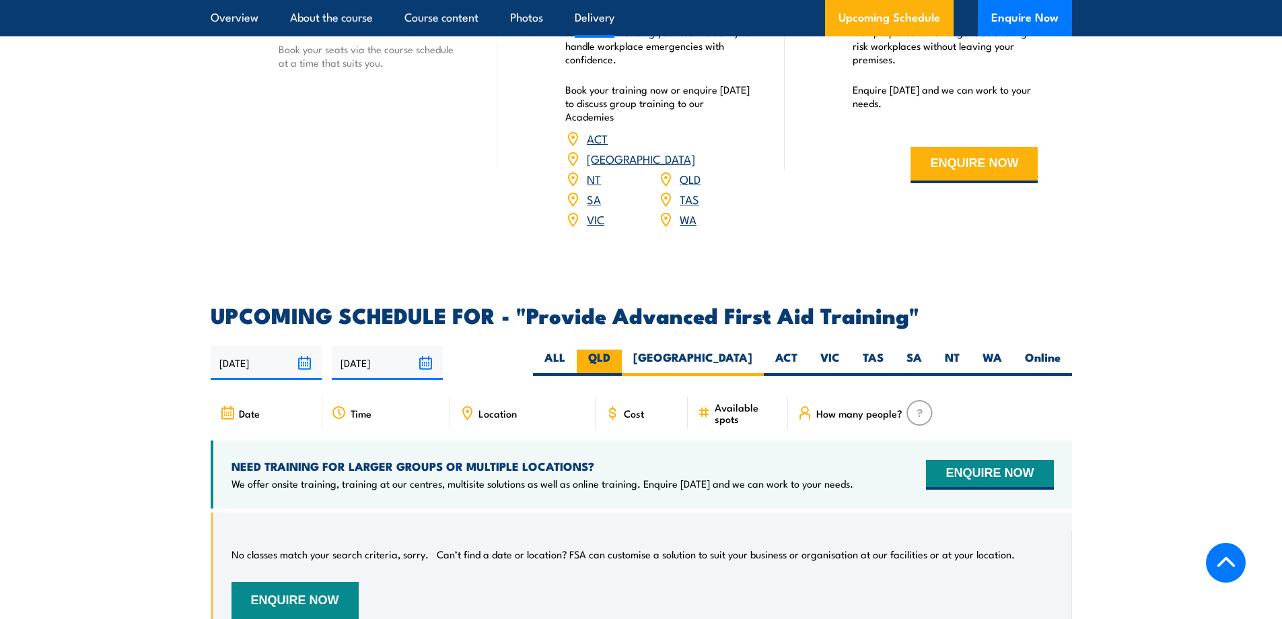
click at [622, 349] on label "QLD" at bounding box center [599, 362] width 45 height 26
click at [619, 349] on input "QLD" at bounding box center [615, 353] width 9 height 9
radio input "true"
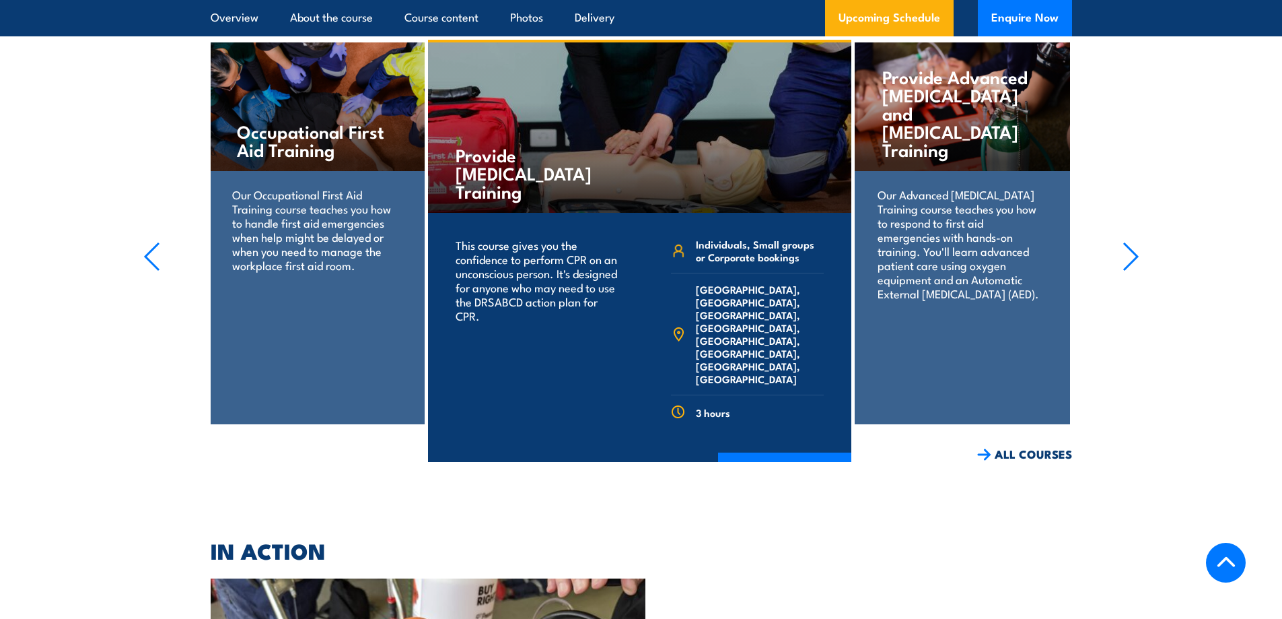
scroll to position [2541, 0]
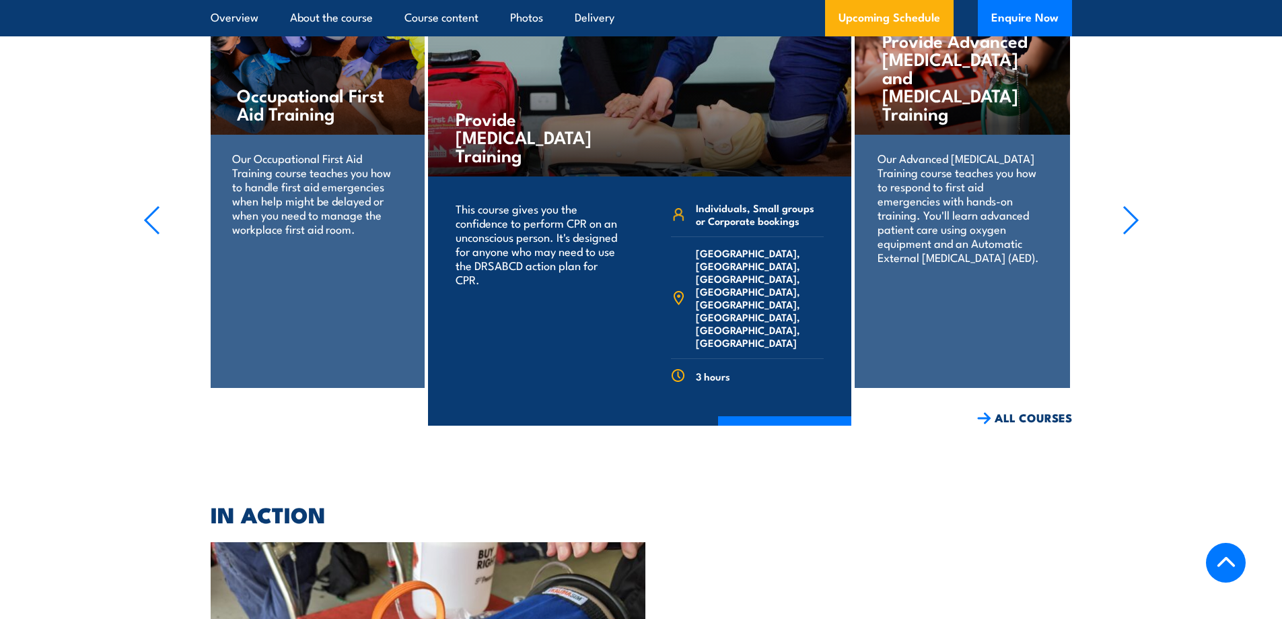
click at [288, 85] on h4 "Occupational First Aid Training" at bounding box center [317, 103] width 160 height 36
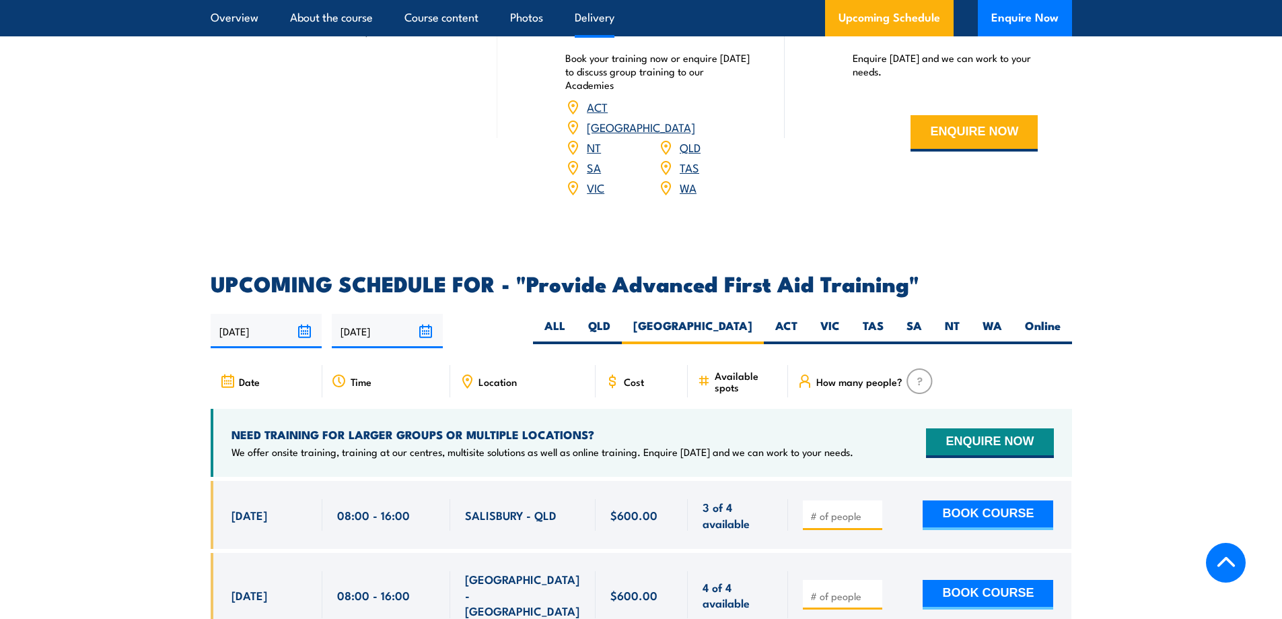
scroll to position [1952, 0]
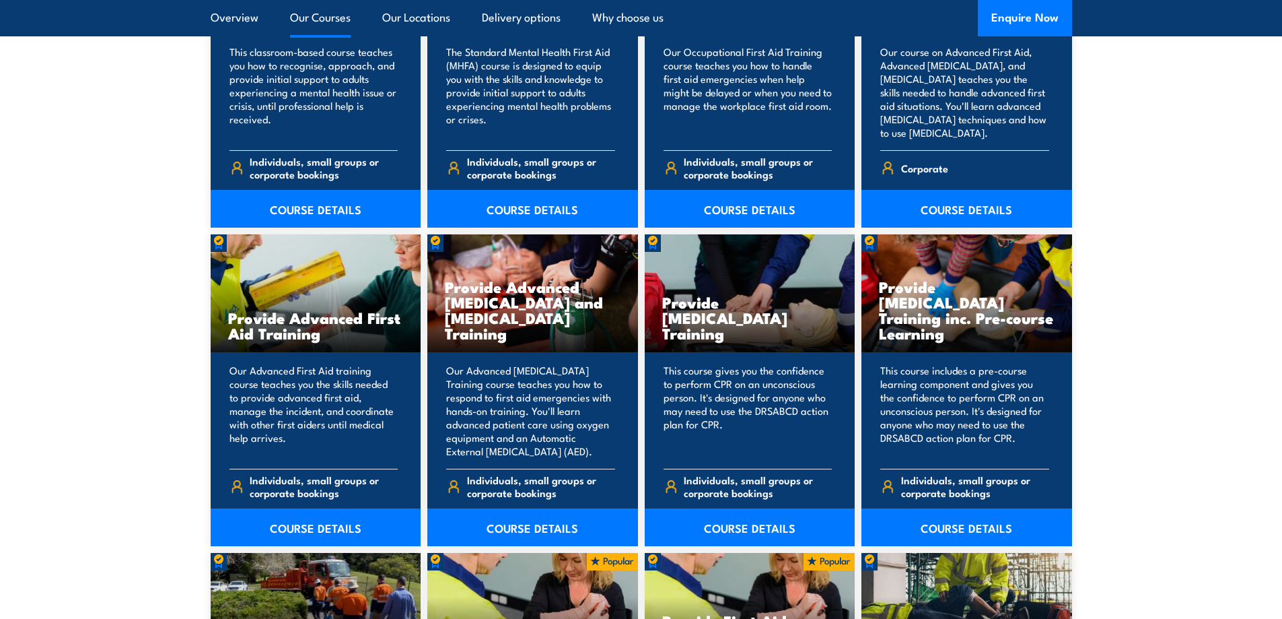
scroll to position [1548, 0]
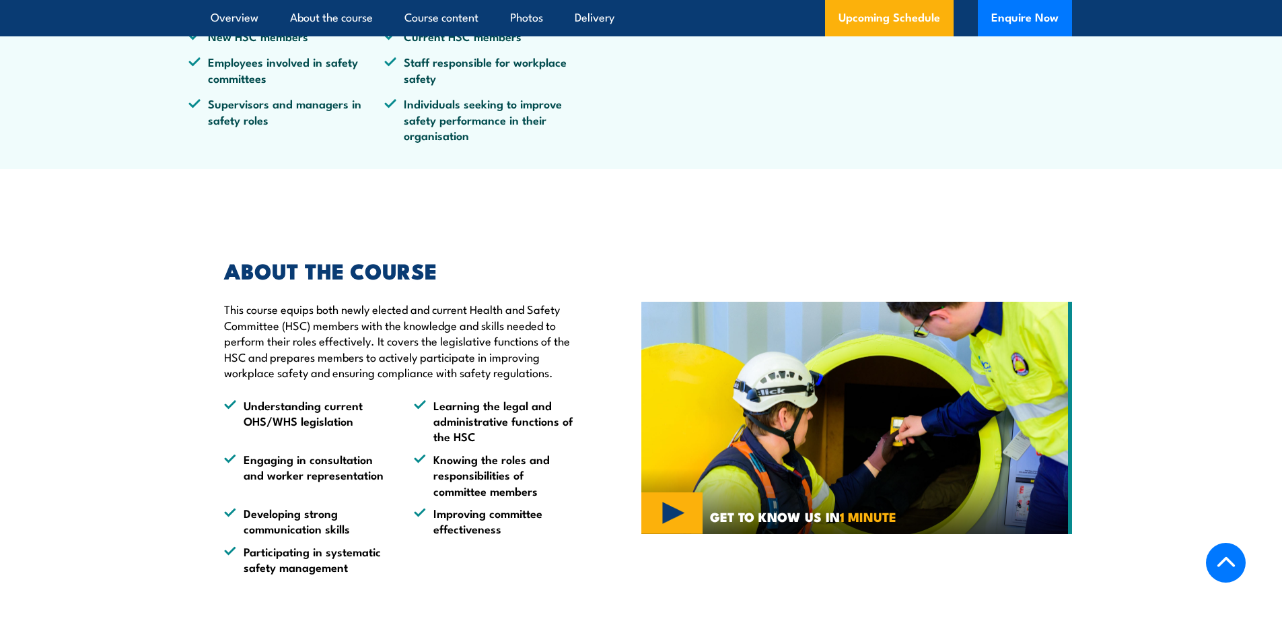
scroll to position [606, 0]
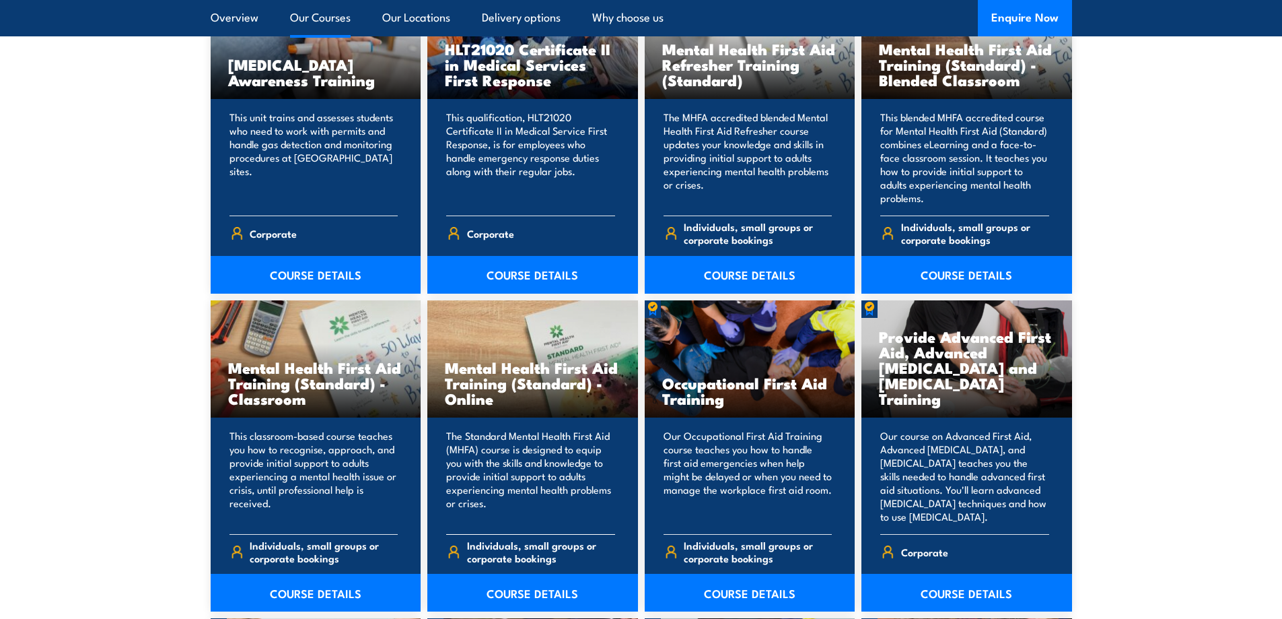
scroll to position [1212, 0]
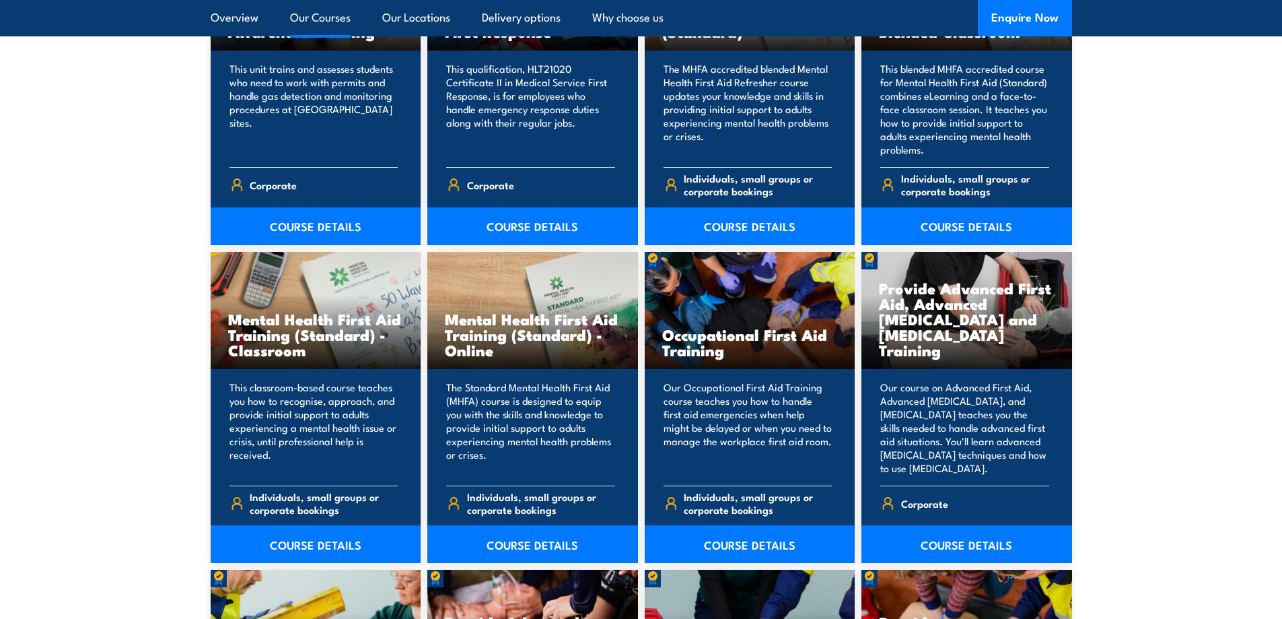
click at [727, 409] on p "Our Occupational First Aid Training course teaches you how to handle first aid …" at bounding box center [748, 427] width 169 height 94
click at [722, 554] on link "COURSE DETAILS" at bounding box center [750, 544] width 211 height 38
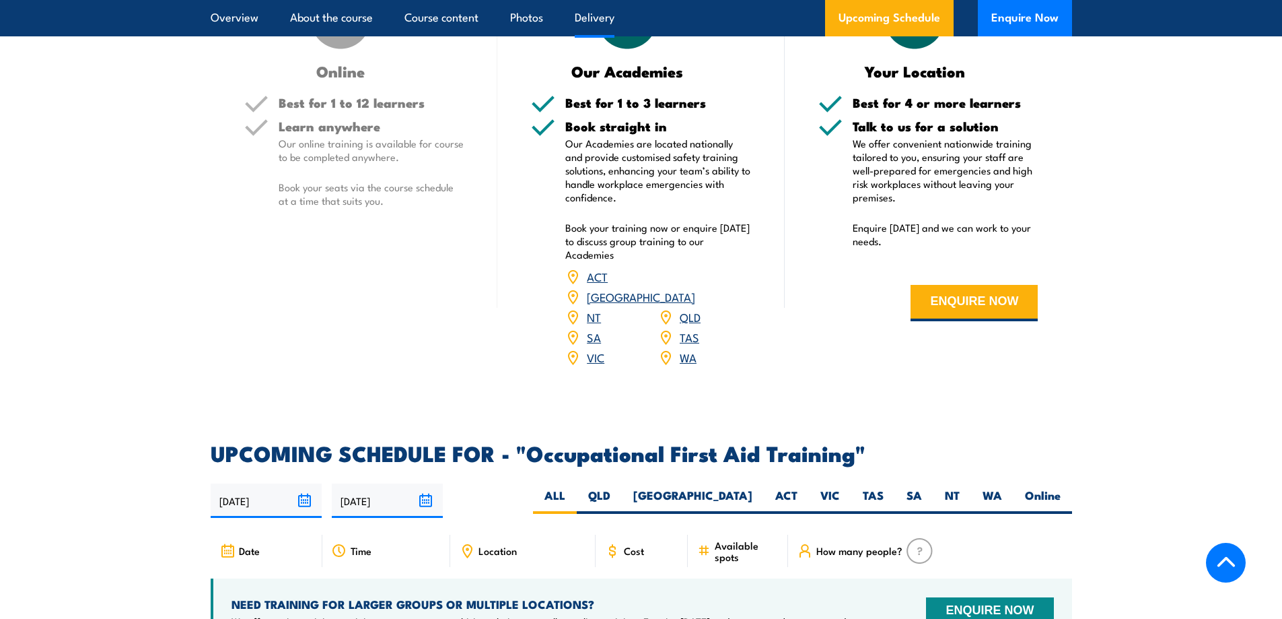
scroll to position [2154, 0]
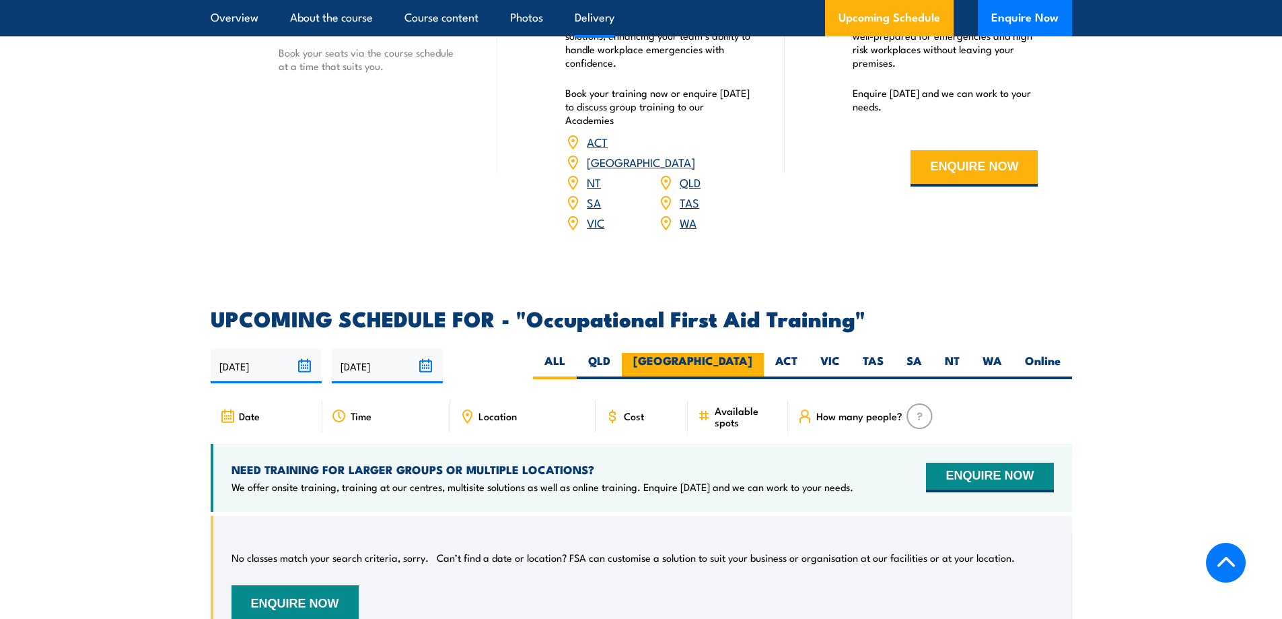
click at [755, 353] on label "[GEOGRAPHIC_DATA]" at bounding box center [693, 366] width 142 height 26
click at [755, 353] on input "[GEOGRAPHIC_DATA]" at bounding box center [757, 357] width 9 height 9
radio input "true"
click at [622, 353] on label "QLD" at bounding box center [599, 366] width 45 height 26
click at [619, 353] on input "QLD" at bounding box center [615, 357] width 9 height 9
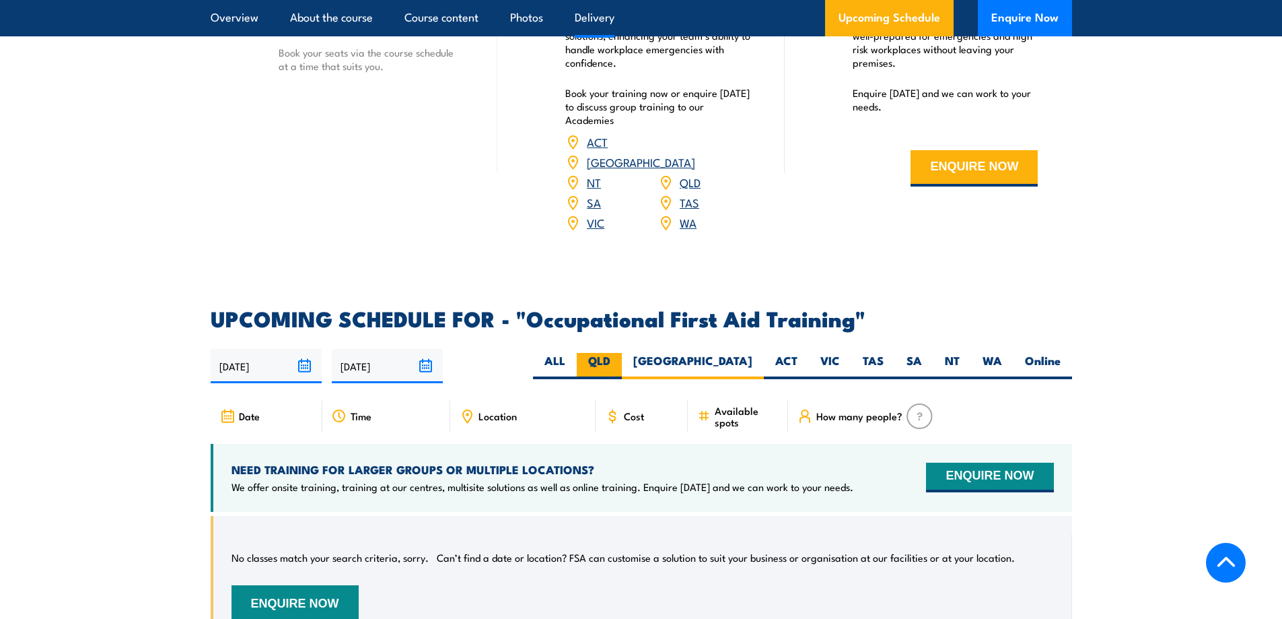
radio input "true"
click at [577, 353] on label "ALL" at bounding box center [555, 366] width 44 height 26
click at [574, 353] on input "ALL" at bounding box center [569, 357] width 9 height 9
radio input "true"
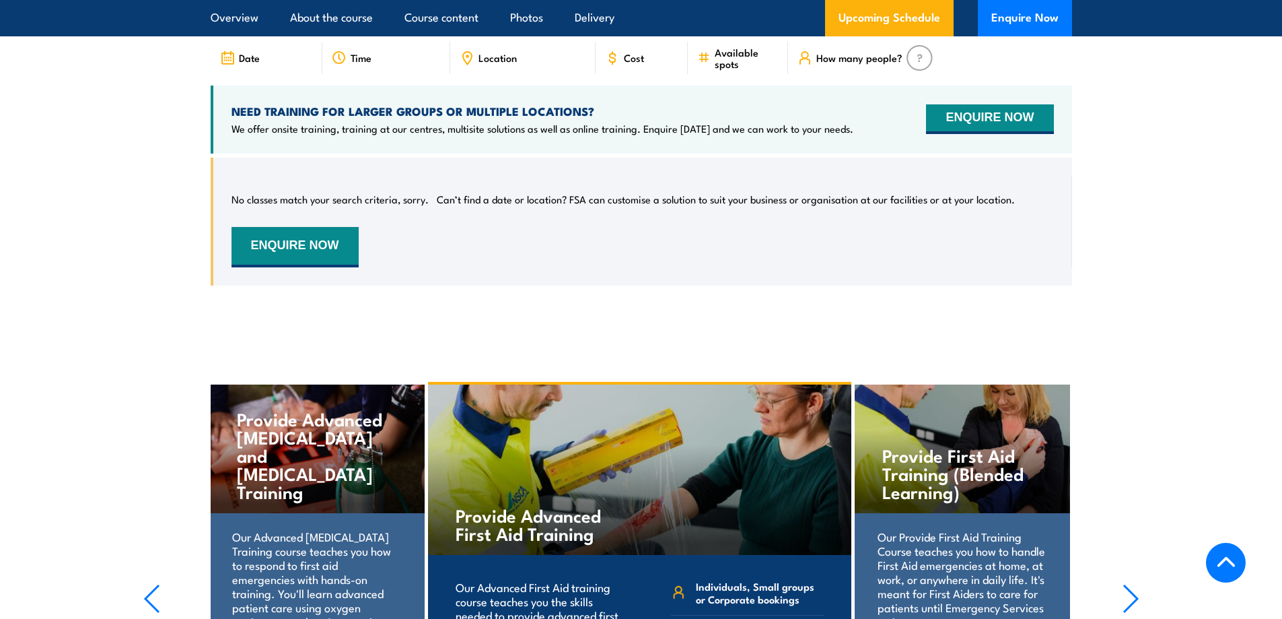
scroll to position [2423, 0]
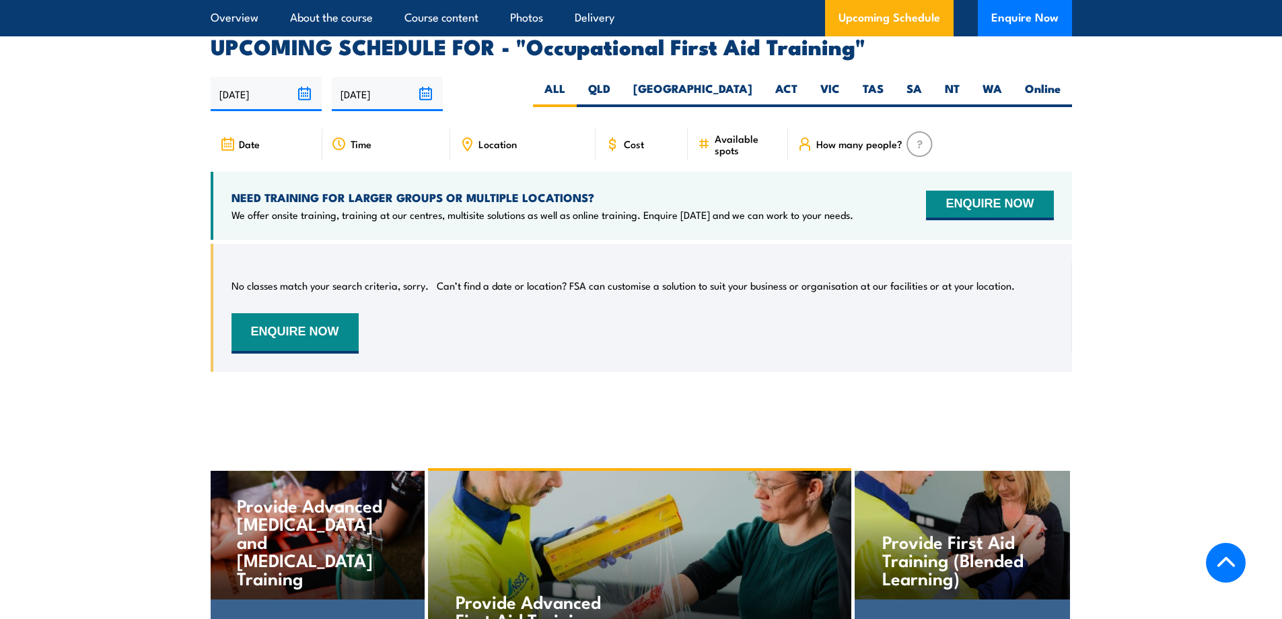
scroll to position [2157, 0]
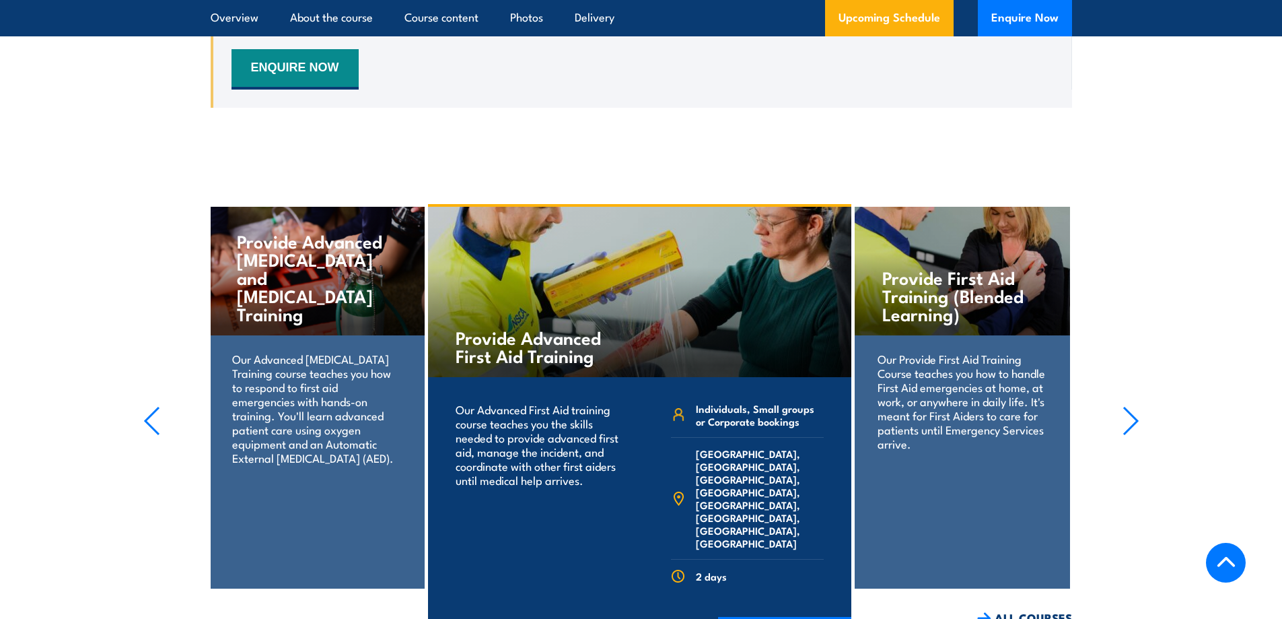
scroll to position [2760, 0]
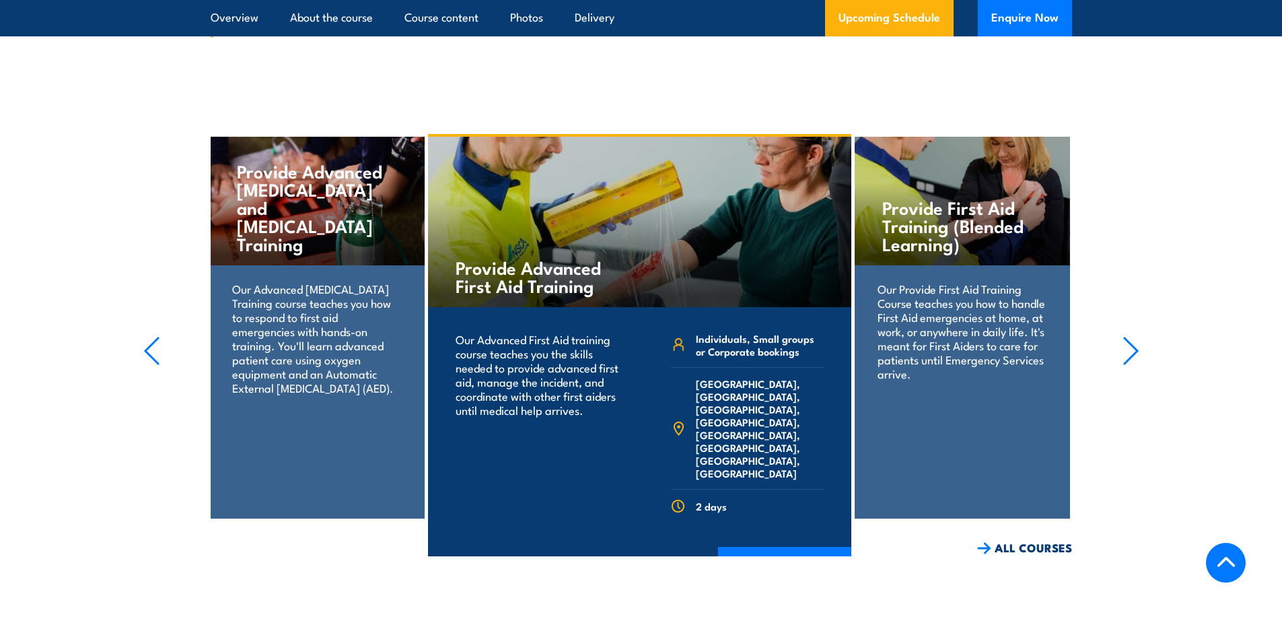
click at [162, 300] on section "Provide First Aid Training (Blended Learning) Our Provide First Aid Training Co…" at bounding box center [641, 345] width 1282 height 422
click at [151, 336] on icon "button" at bounding box center [151, 351] width 17 height 30
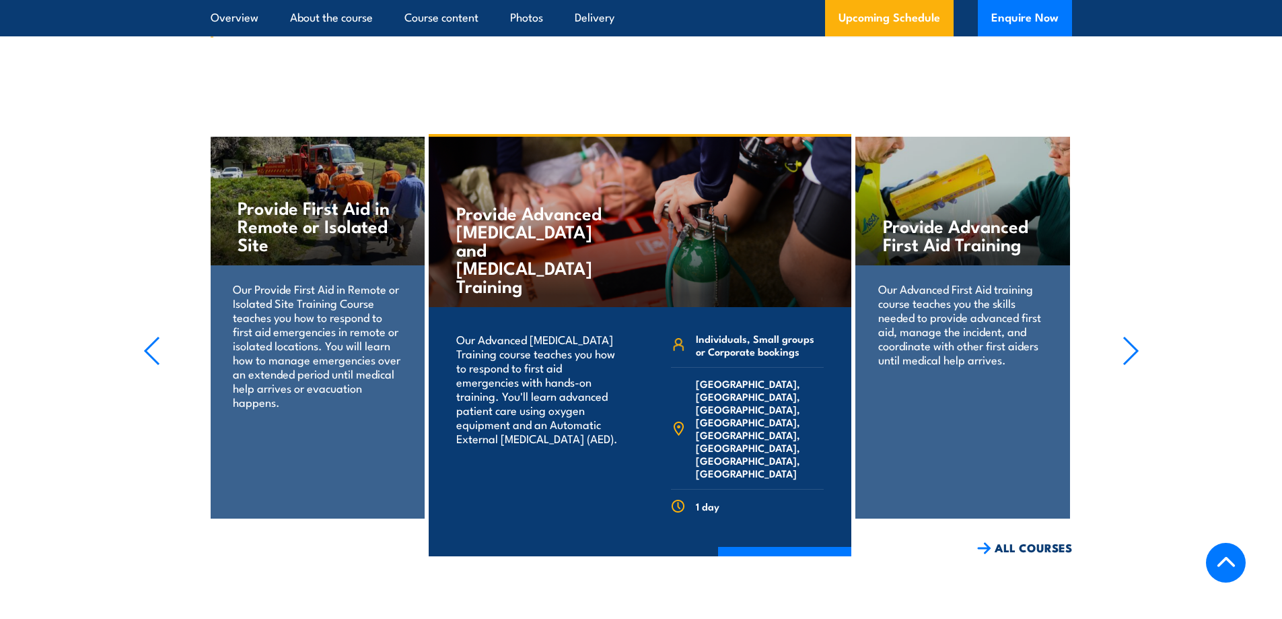
click at [151, 336] on icon "button" at bounding box center [151, 351] width 17 height 30
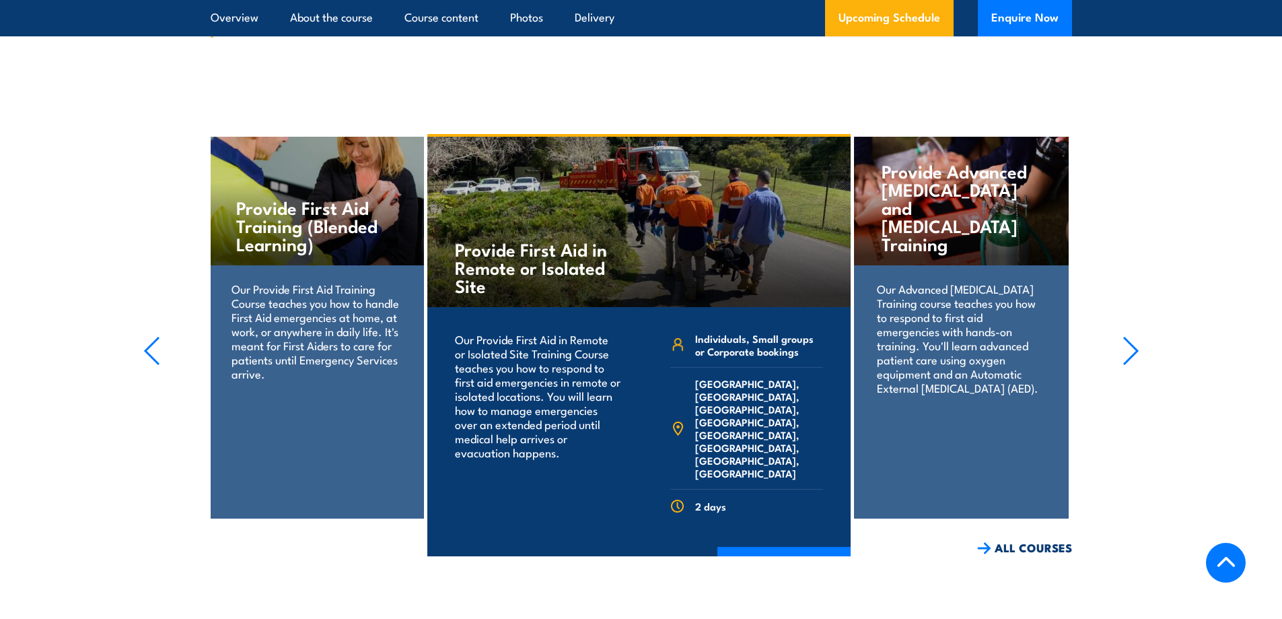
click at [150, 336] on icon "button" at bounding box center [151, 351] width 17 height 30
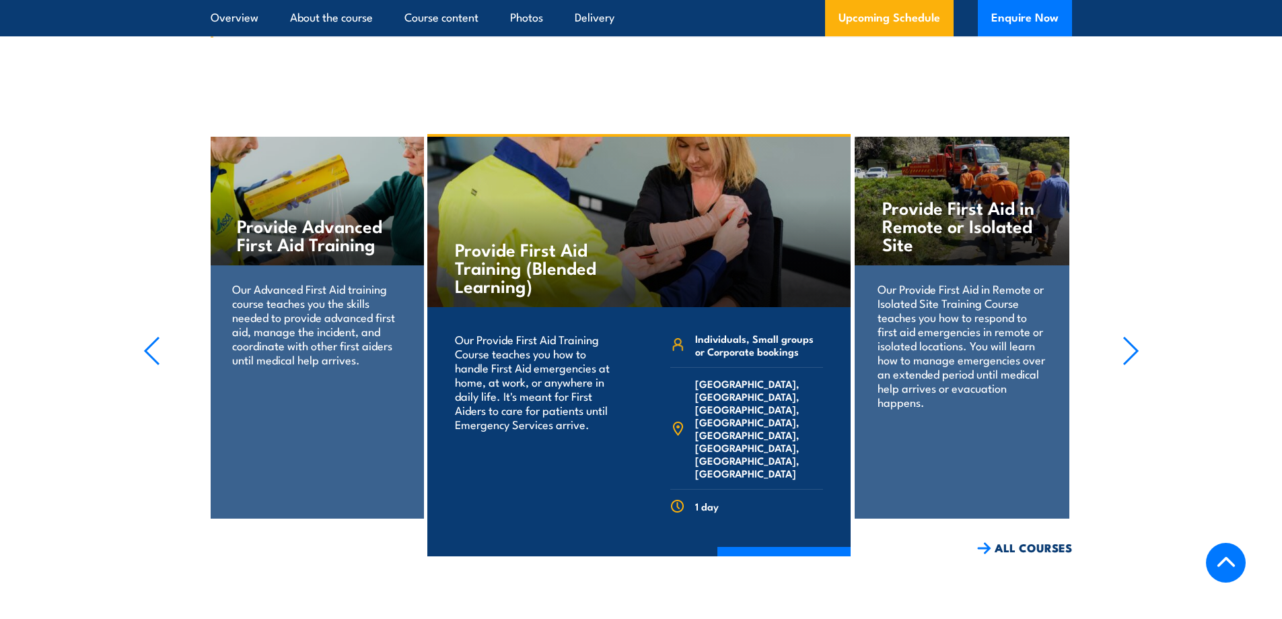
click at [149, 336] on icon "button" at bounding box center [151, 351] width 17 height 30
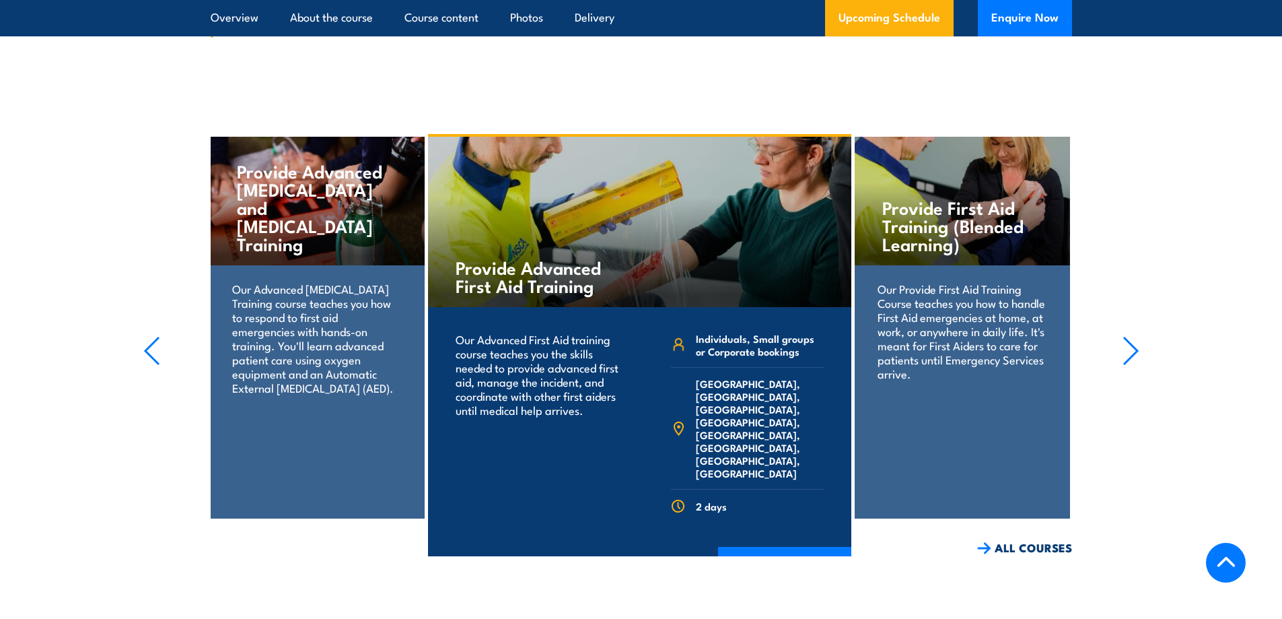
scroll to position [3037, 0]
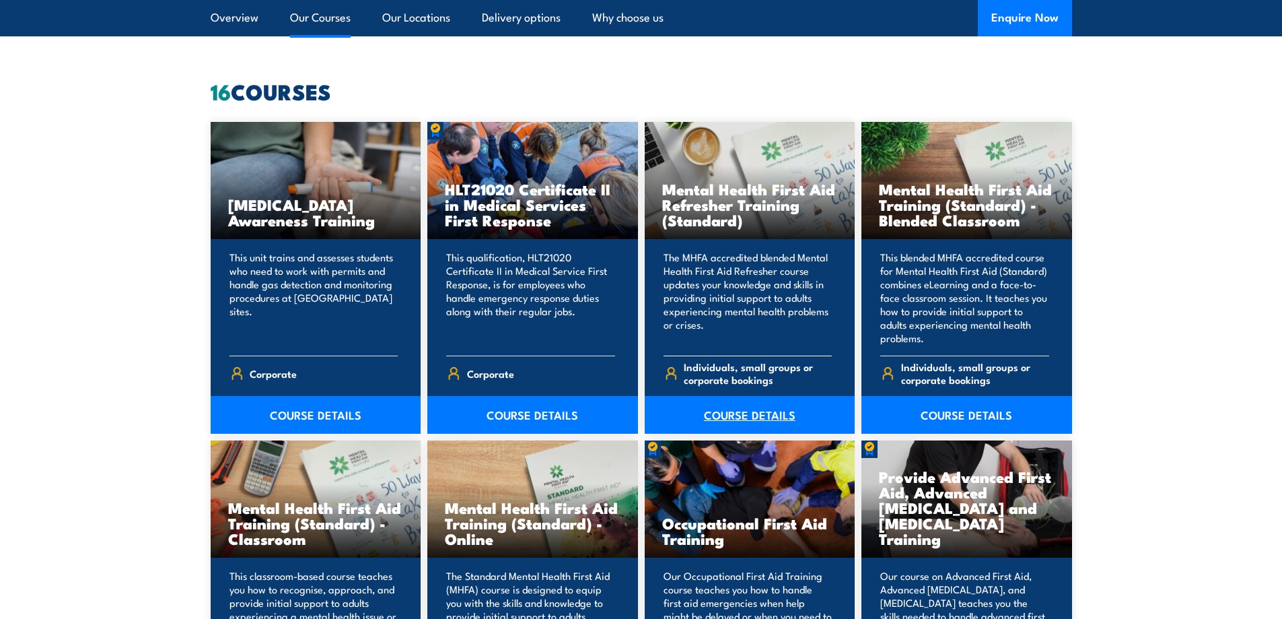
scroll to position [1010, 0]
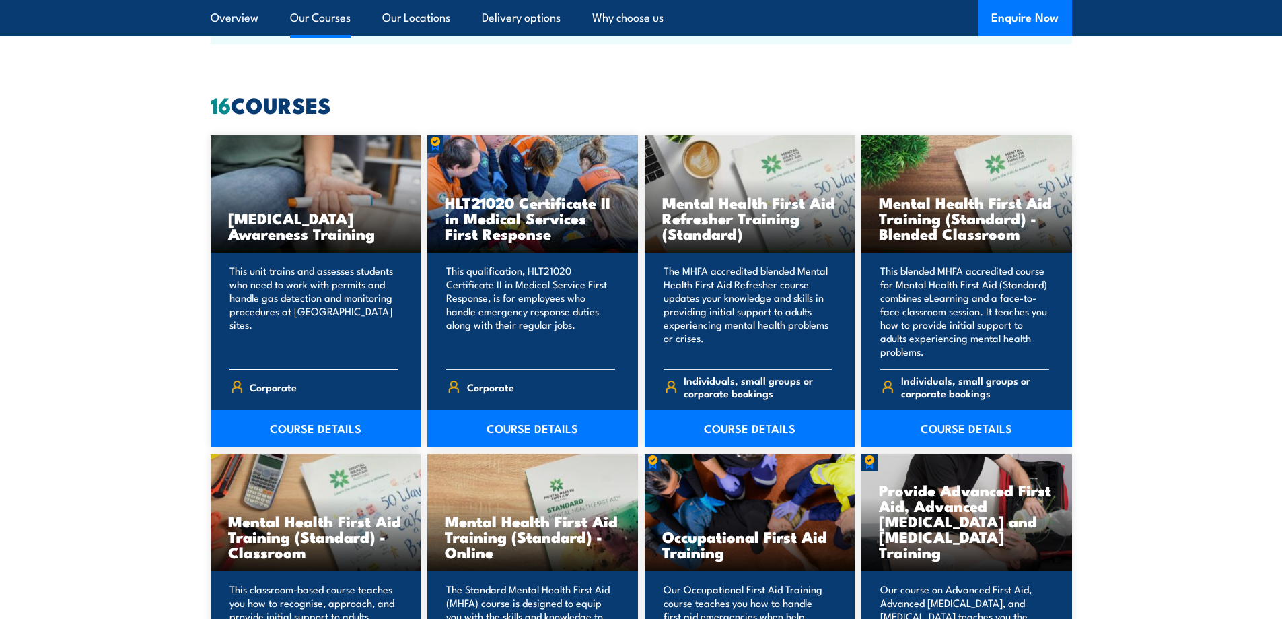
click at [374, 422] on link "COURSE DETAILS" at bounding box center [316, 428] width 211 height 38
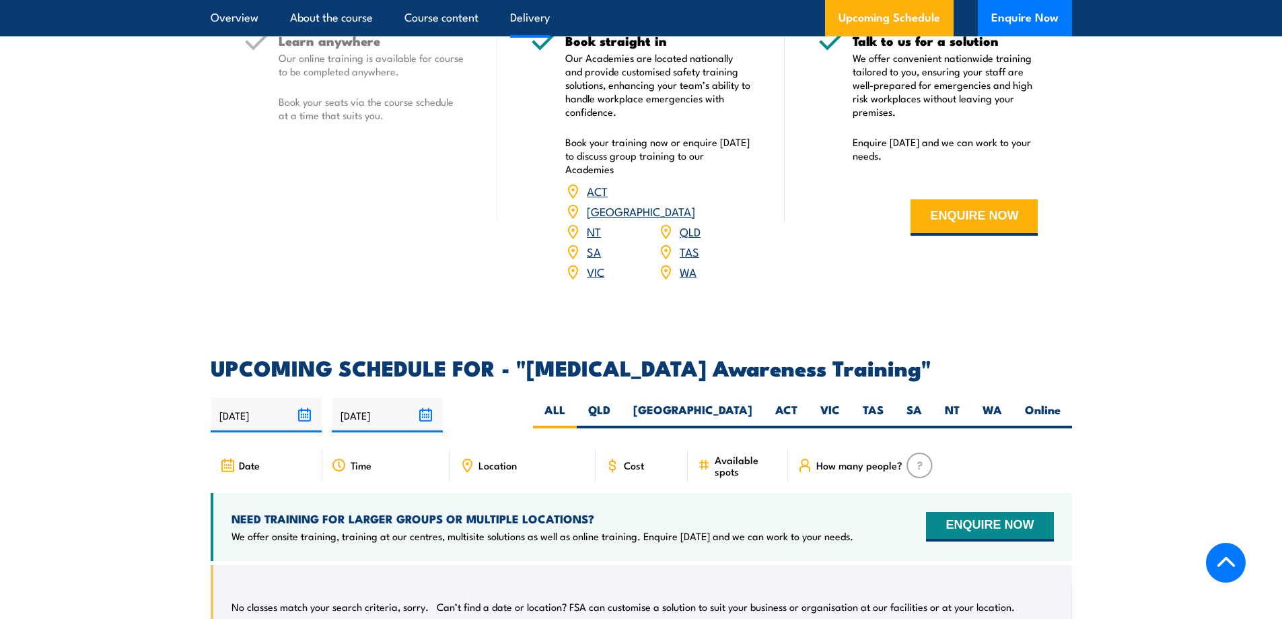
scroll to position [1818, 0]
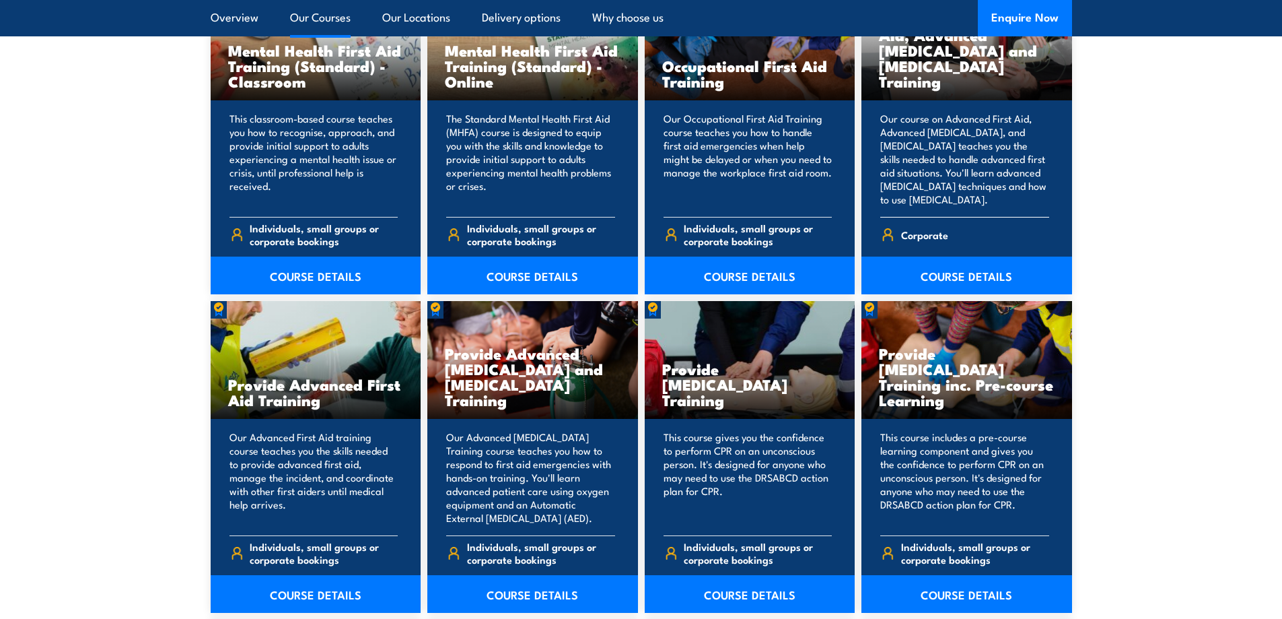
scroll to position [1212, 0]
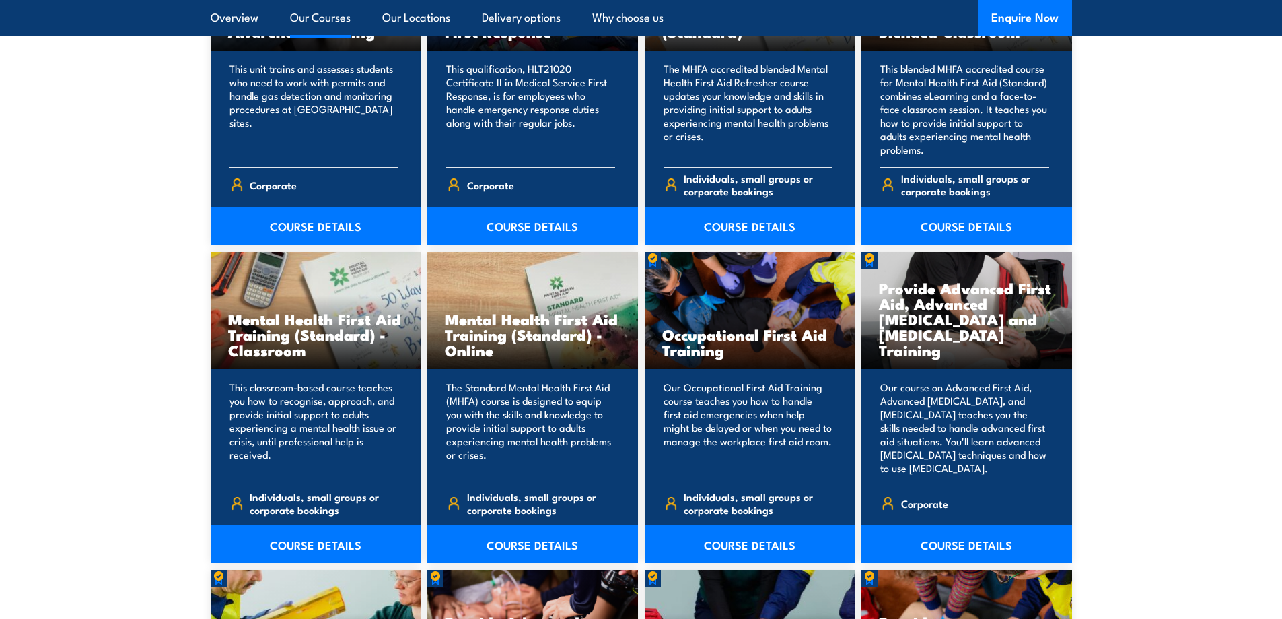
click at [306, 16] on link "Our Courses" at bounding box center [320, 18] width 61 height 36
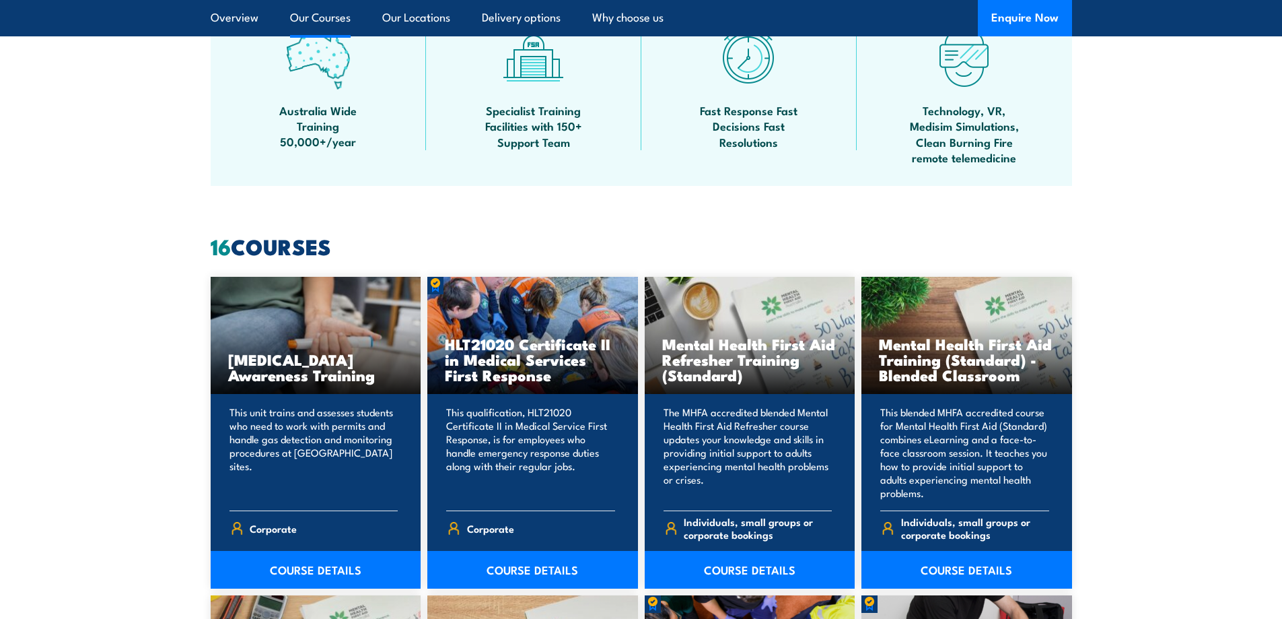
click at [324, 24] on link "Our Courses" at bounding box center [320, 18] width 61 height 36
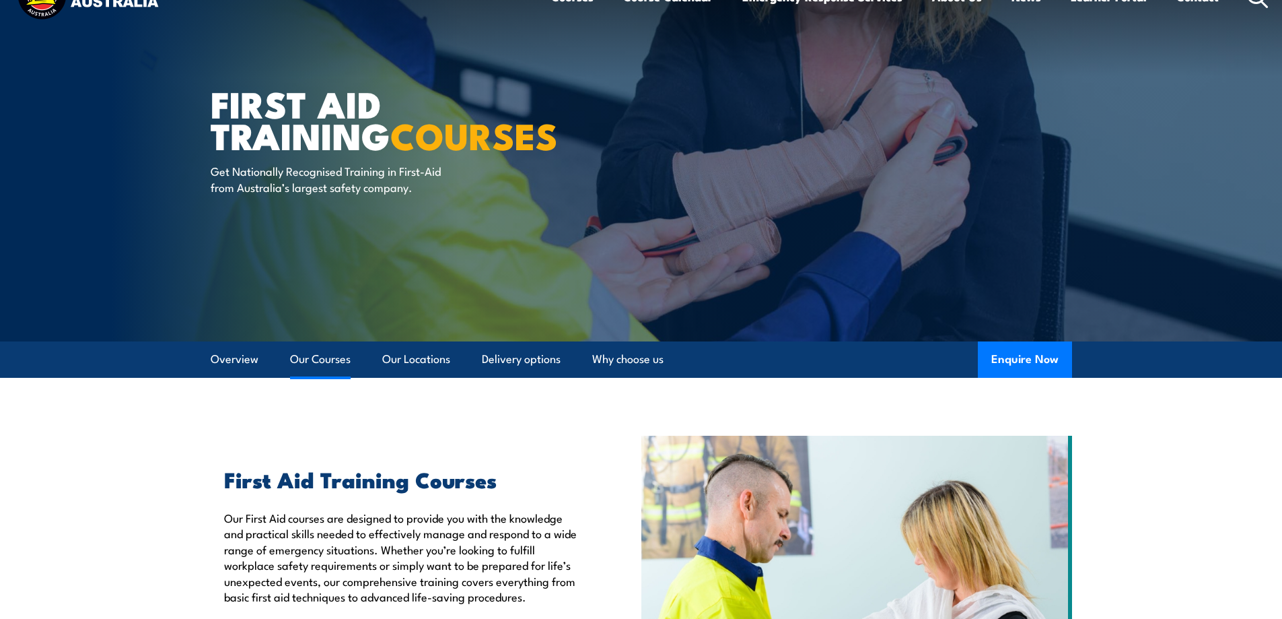
click at [310, 356] on link "Our Courses" at bounding box center [320, 359] width 61 height 36
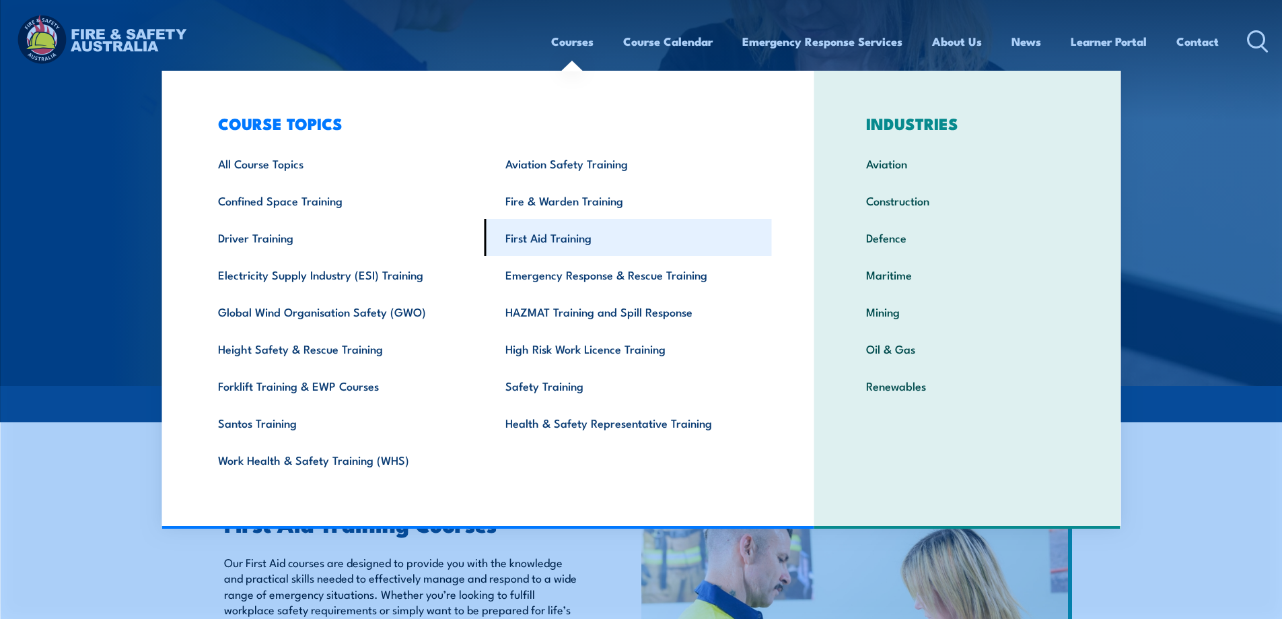
click at [642, 234] on link "First Aid Training" at bounding box center [628, 237] width 287 height 37
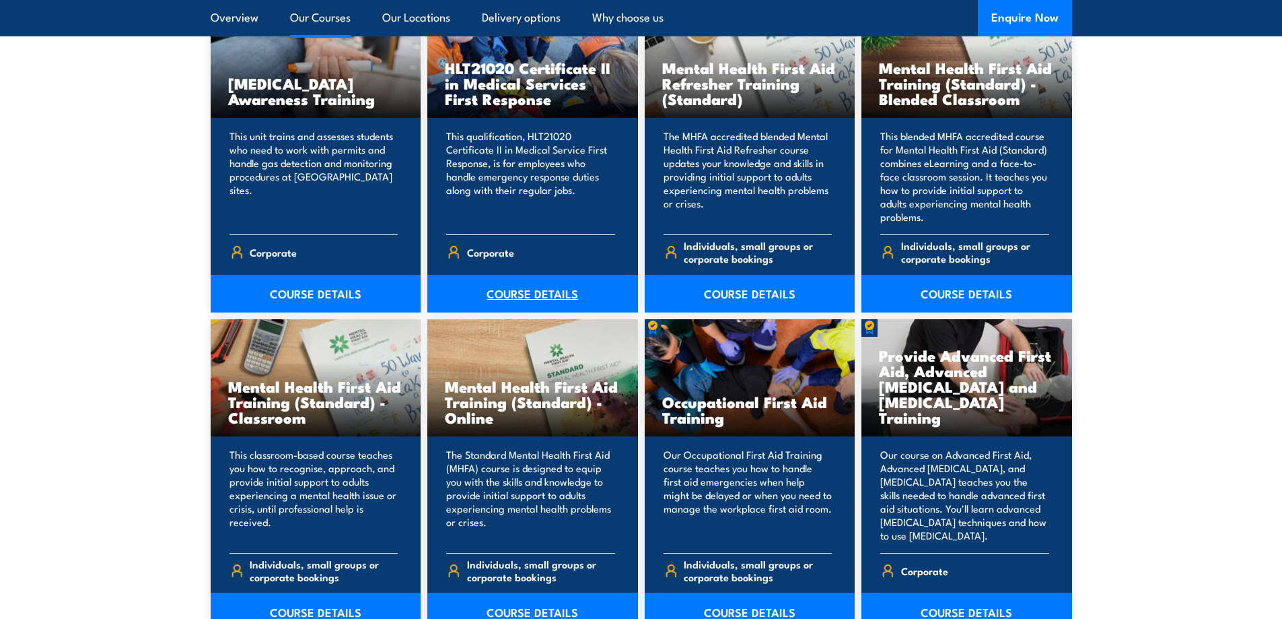
scroll to position [1279, 0]
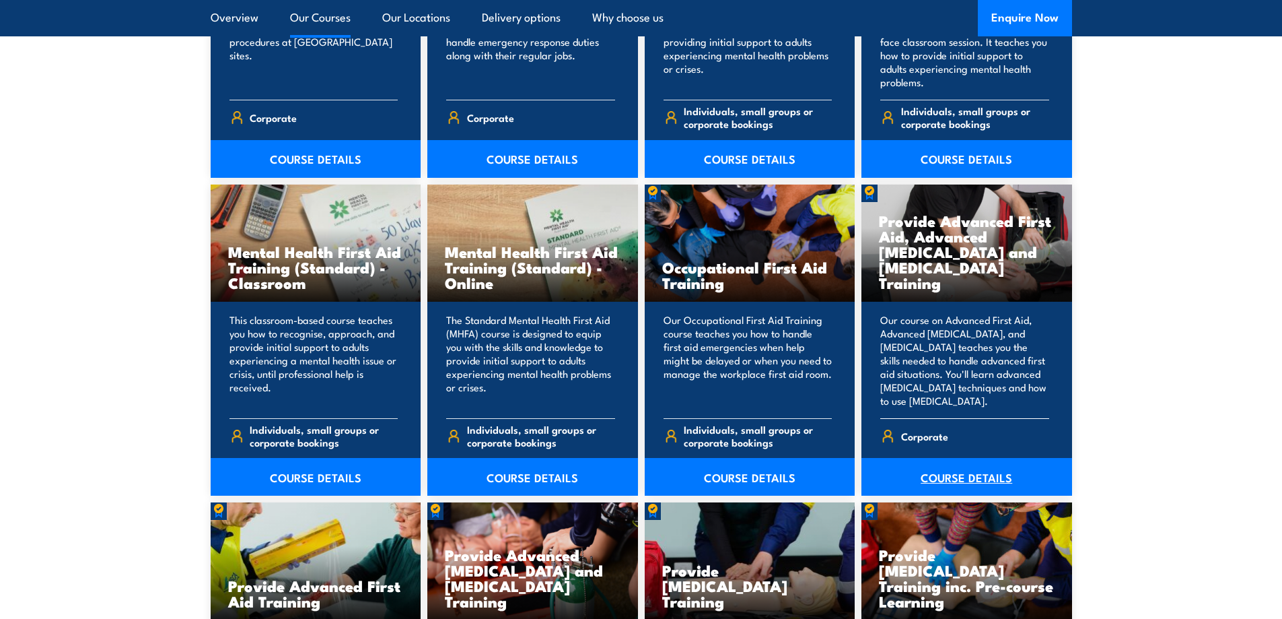
click at [934, 485] on link "COURSE DETAILS" at bounding box center [967, 477] width 211 height 38
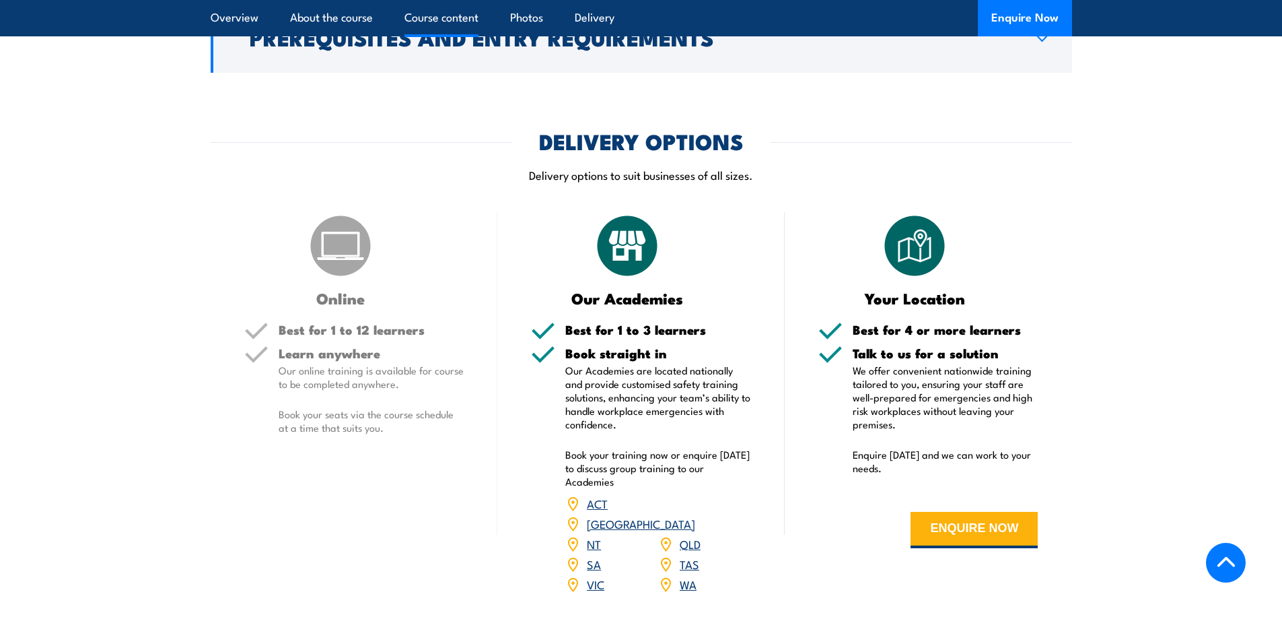
scroll to position [1750, 0]
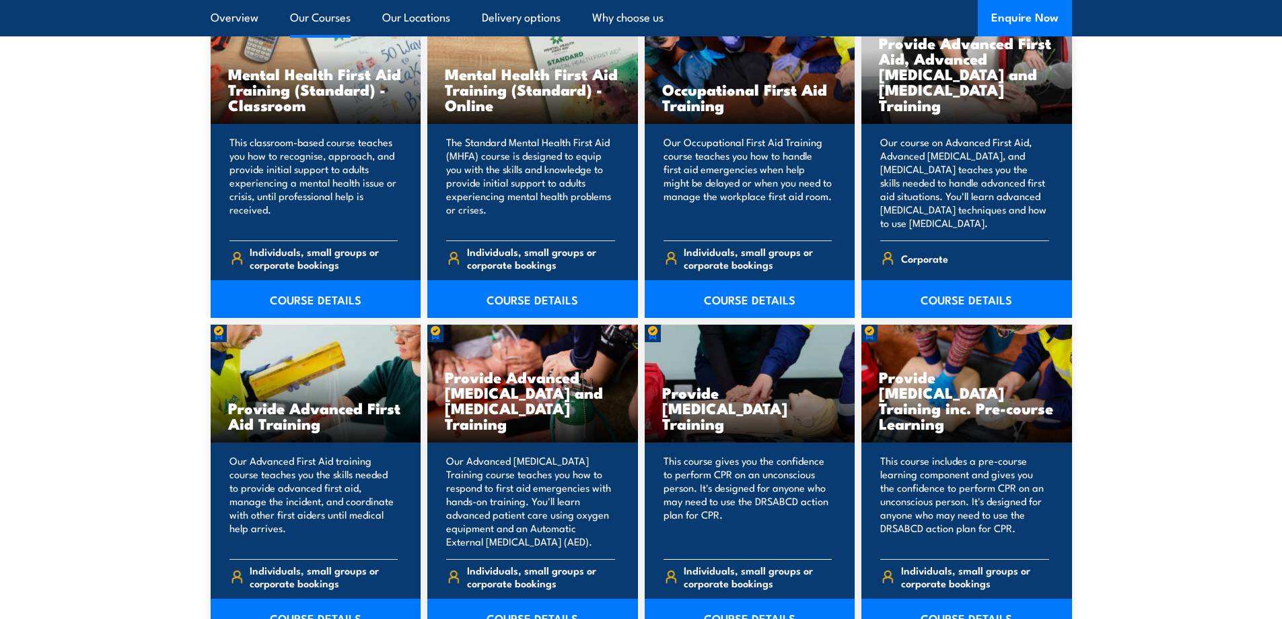
scroll to position [1481, 0]
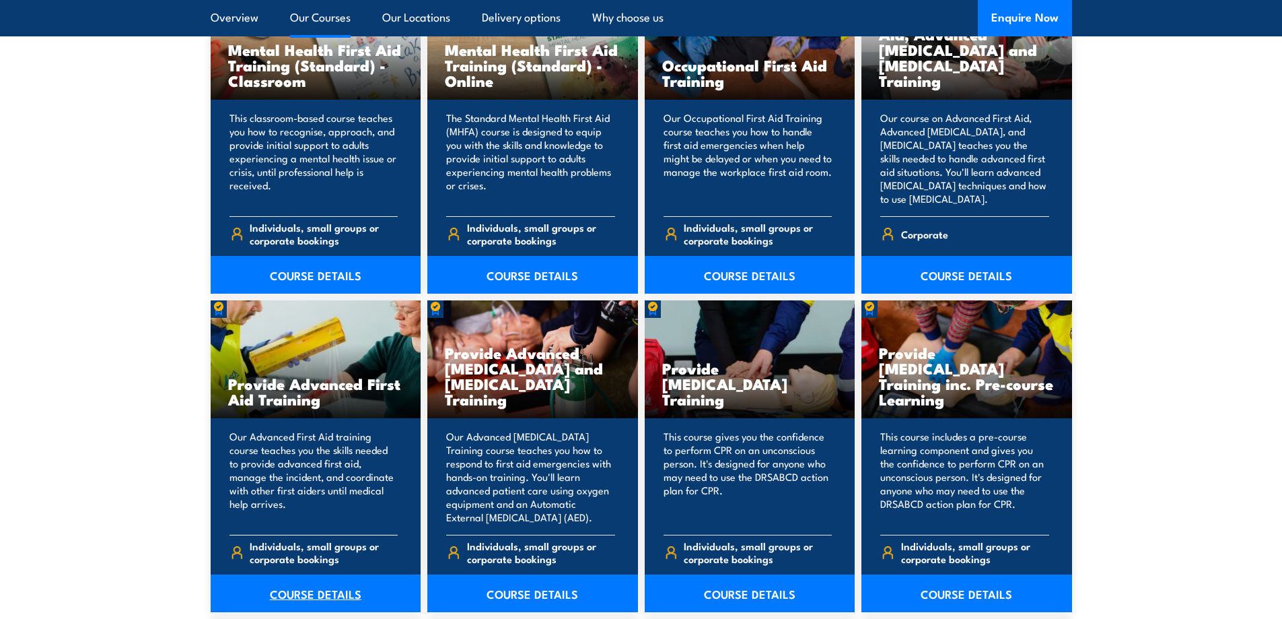
click at [300, 592] on link "COURSE DETAILS" at bounding box center [316, 593] width 211 height 38
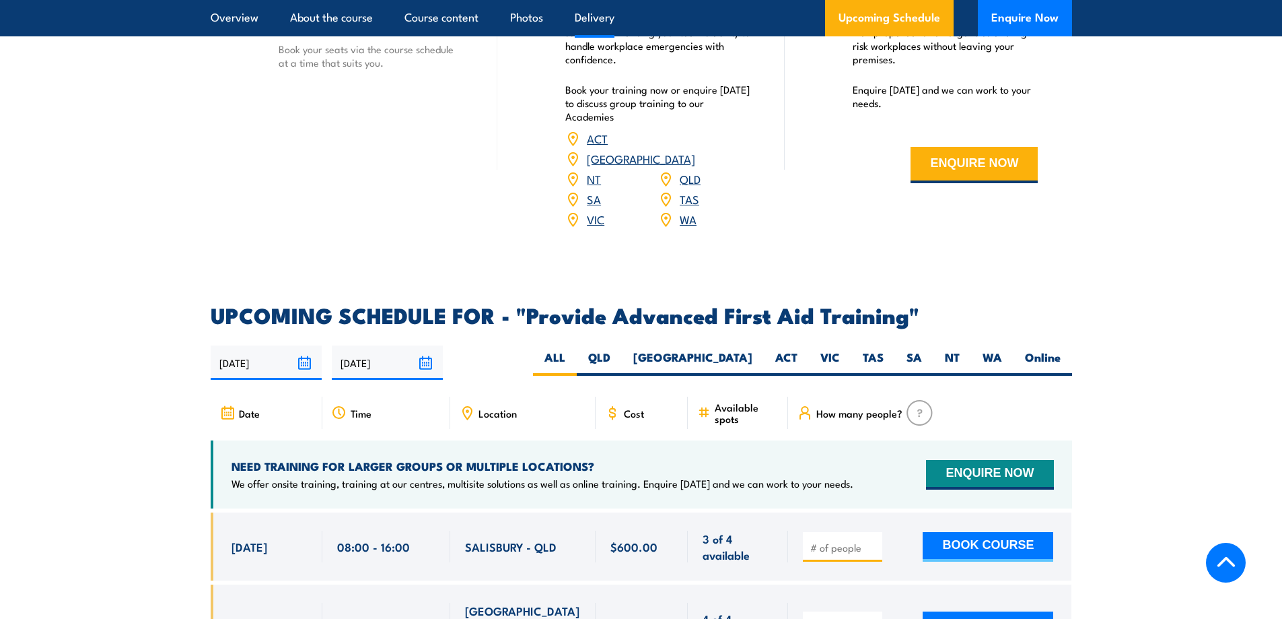
scroll to position [1683, 0]
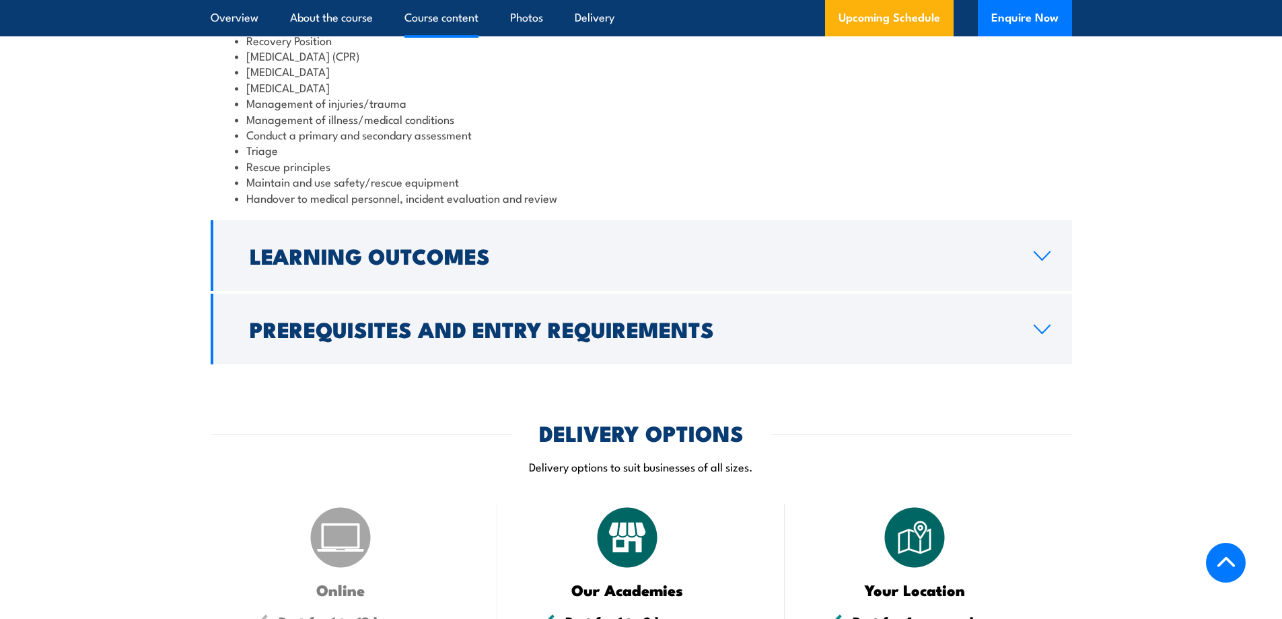
drag, startPoint x: 112, startPoint y: 333, endPoint x: 182, endPoint y: 32, distance: 308.1
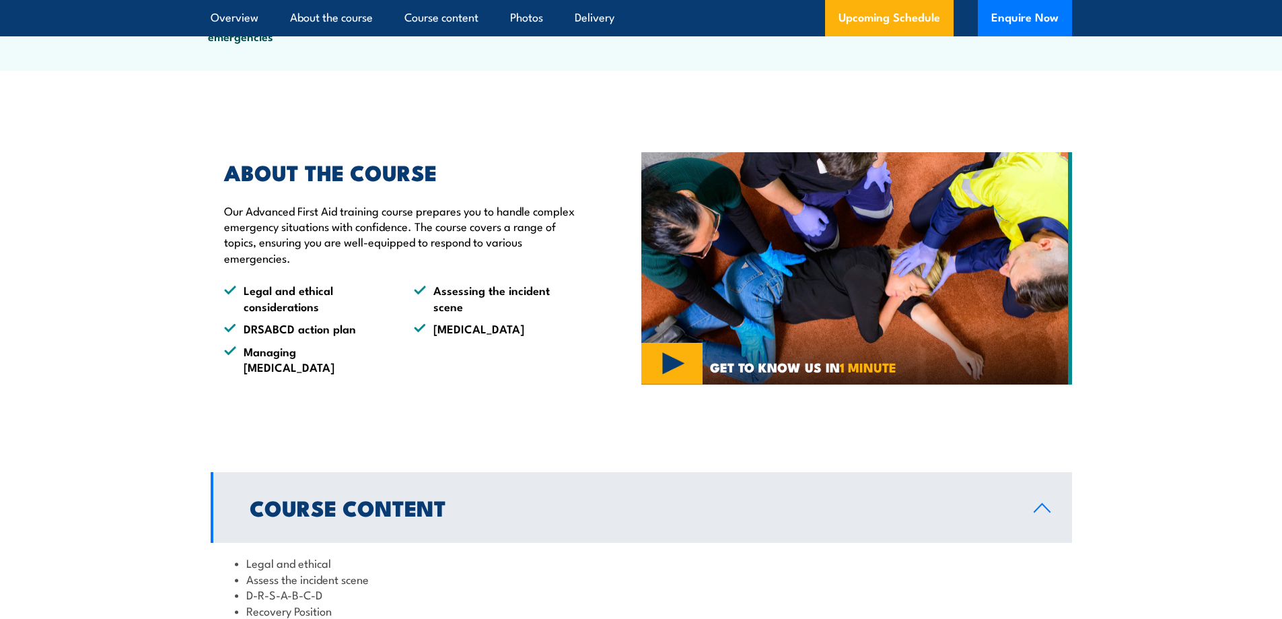
scroll to position [0, 0]
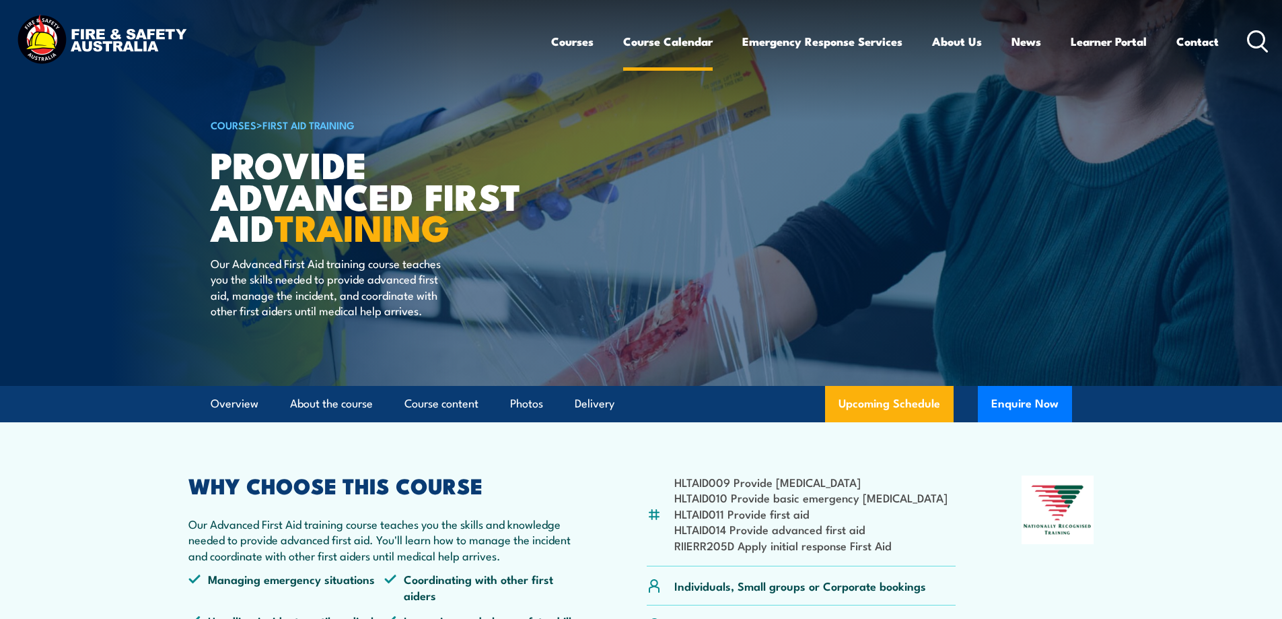
click at [660, 38] on link "Course Calendar" at bounding box center [668, 42] width 90 height 36
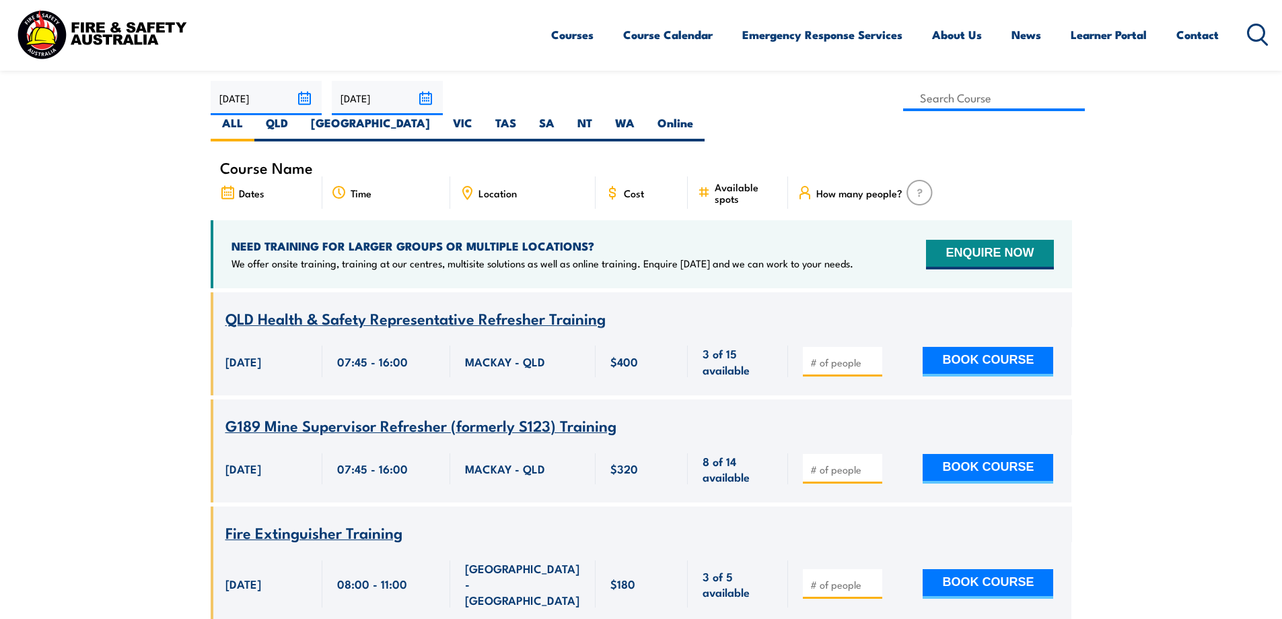
click at [474, 185] on icon at bounding box center [467, 192] width 15 height 15
click at [442, 115] on label "[GEOGRAPHIC_DATA]" at bounding box center [371, 128] width 142 height 26
click at [439, 115] on input "[GEOGRAPHIC_DATA]" at bounding box center [434, 119] width 9 height 9
radio input "true"
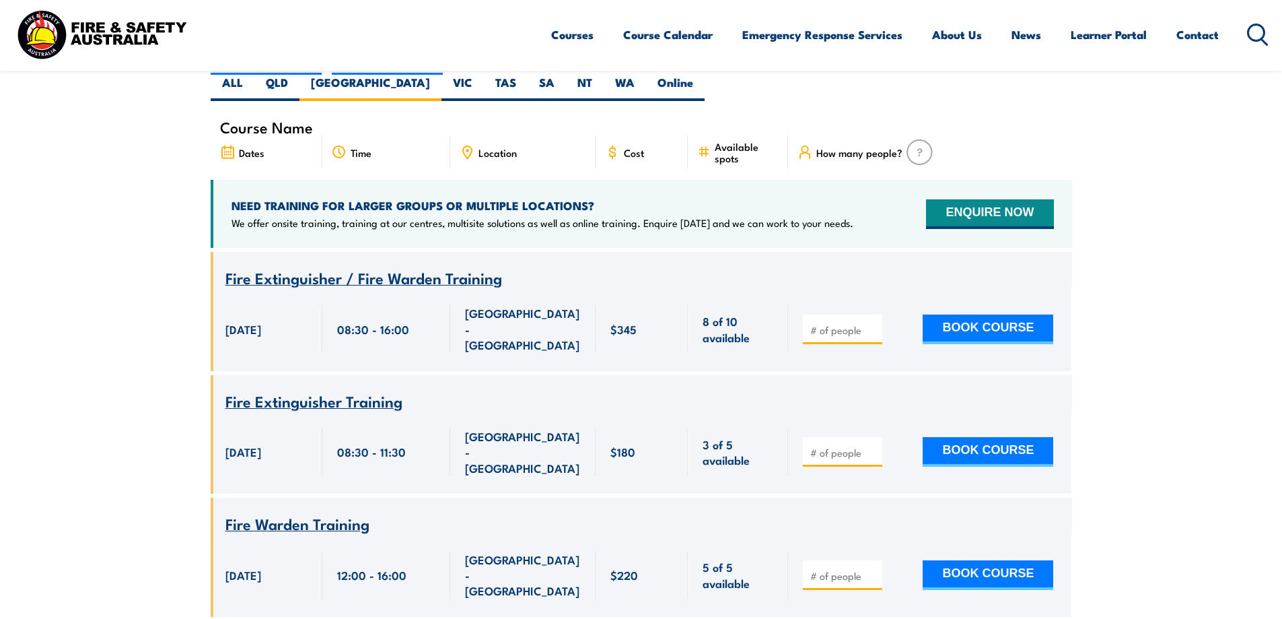
click at [459, 266] on span "Fire Extinguisher / Fire Warden Training" at bounding box center [364, 277] width 277 height 23
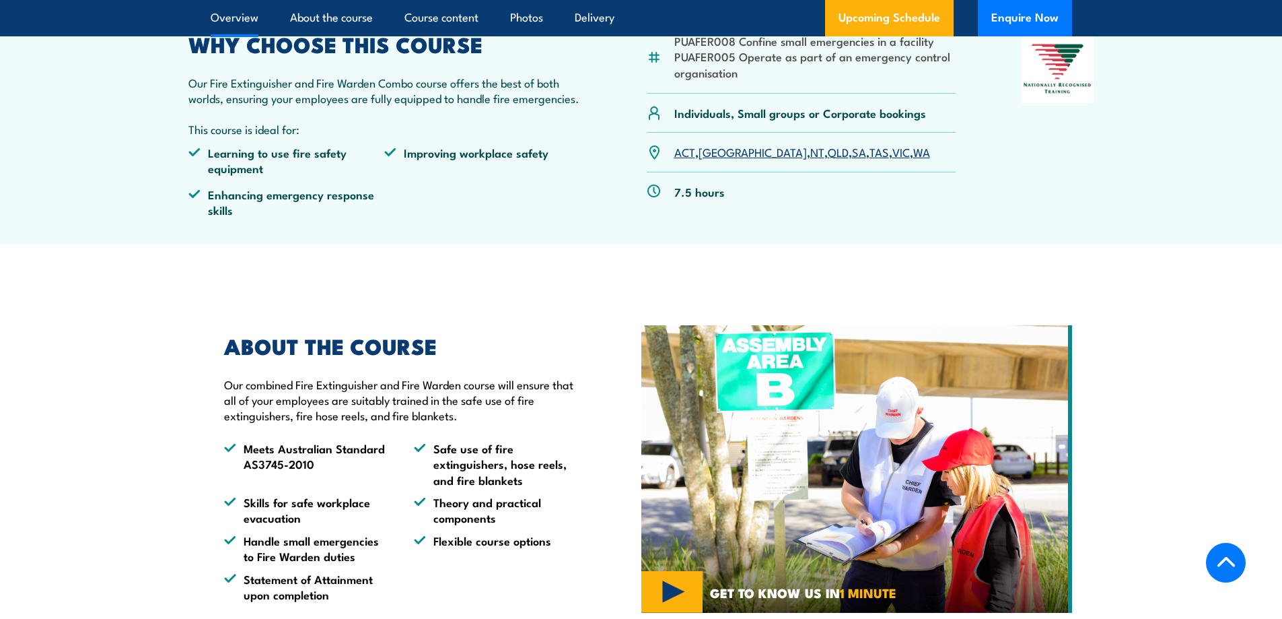
scroll to position [404, 0]
